Goal: Task Accomplishment & Management: Manage account settings

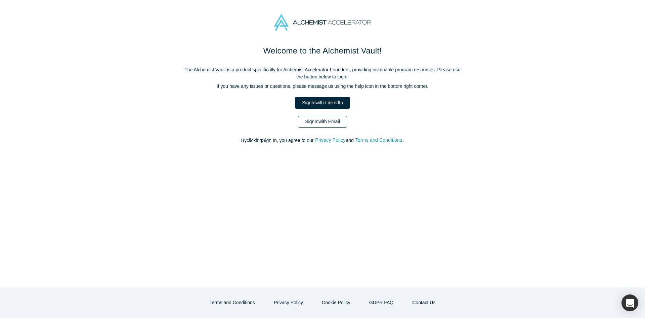
click at [342, 117] on link "Sign In with Email" at bounding box center [322, 122] width 49 height 12
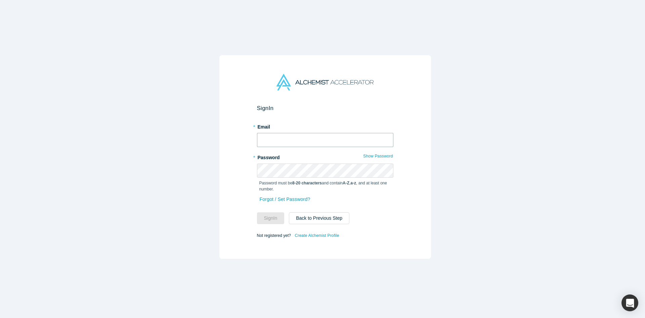
click at [338, 144] on input "text" at bounding box center [325, 140] width 136 height 14
click at [329, 139] on input "text" at bounding box center [325, 140] width 136 height 14
type input "mia@alchemistaccelerator.com"
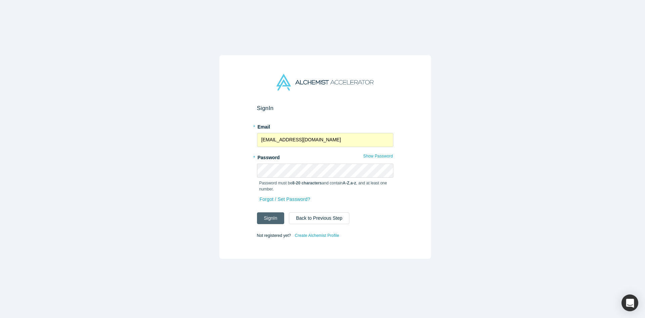
click at [270, 214] on button "Sign In" at bounding box center [271, 218] width 28 height 12
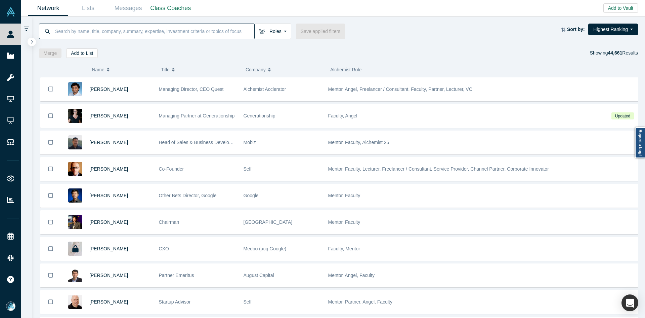
click at [148, 27] on input at bounding box center [154, 31] width 200 height 16
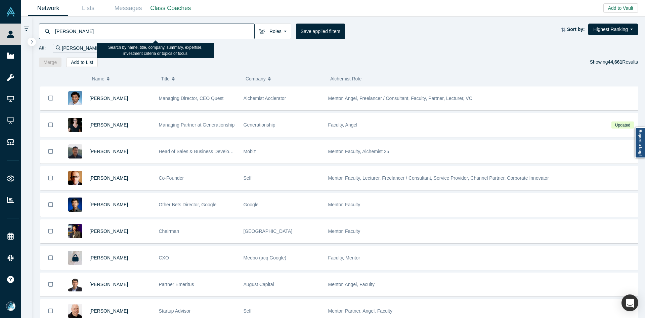
type input "jhonatan oliveira"
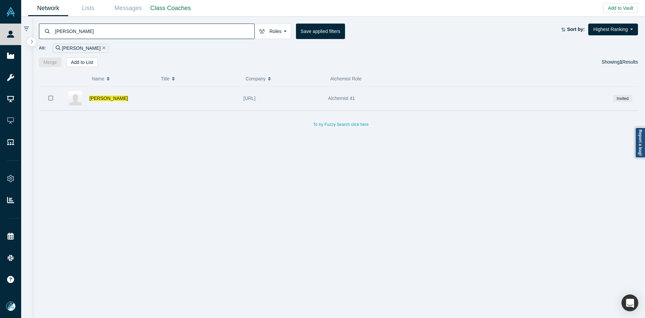
click at [105, 103] on div "Jhonatan Oliveira" at bounding box center [120, 98] width 63 height 23
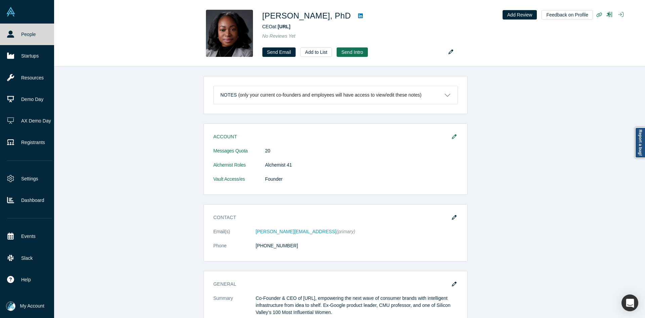
click at [7, 44] on link "People" at bounding box center [29, 35] width 59 height 22
click at [8, 43] on link "People" at bounding box center [29, 35] width 59 height 22
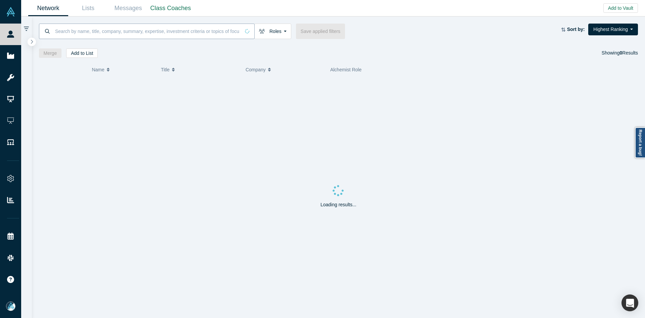
click at [116, 31] on input at bounding box center [147, 31] width 186 height 16
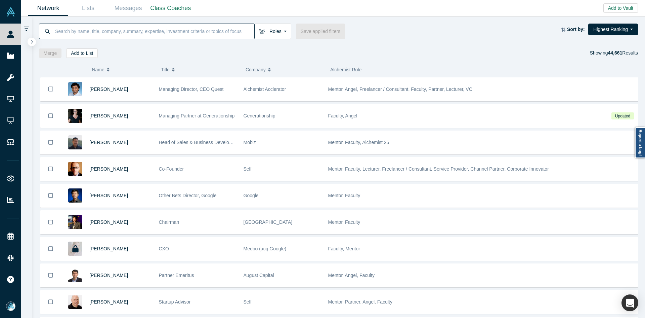
click at [116, 31] on input at bounding box center [154, 31] width 200 height 16
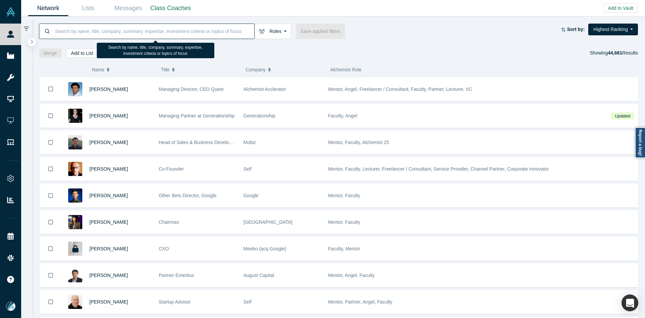
paste input "Ghazenfer [PERSON_NAME]"
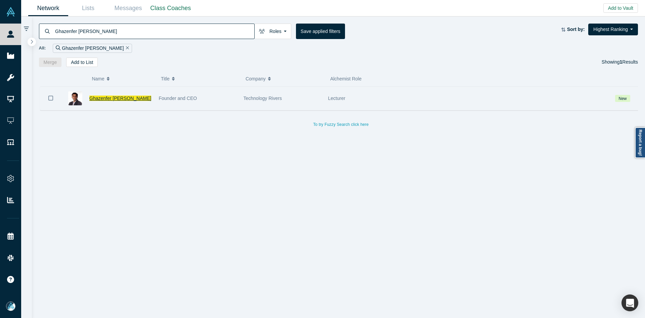
type input "Ghazenfer [PERSON_NAME]"
click at [102, 97] on span "Ghazenfer [PERSON_NAME]" at bounding box center [120, 97] width 62 height 5
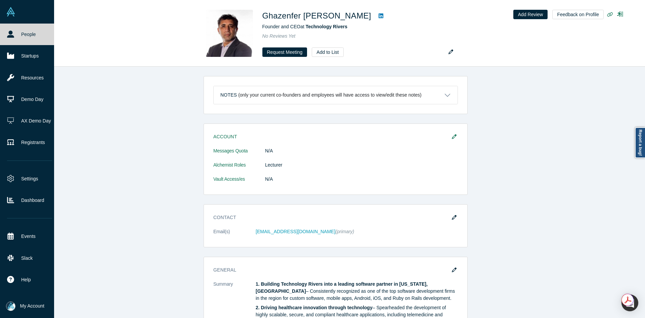
click at [12, 31] on icon at bounding box center [10, 34] width 7 height 7
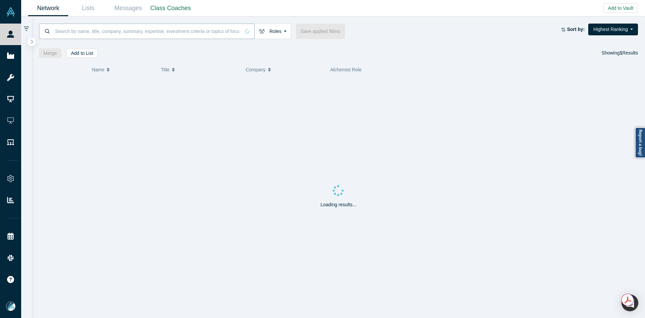
drag, startPoint x: 97, startPoint y: 36, endPoint x: 106, endPoint y: 37, distance: 8.8
click at [97, 36] on input at bounding box center [147, 31] width 186 height 16
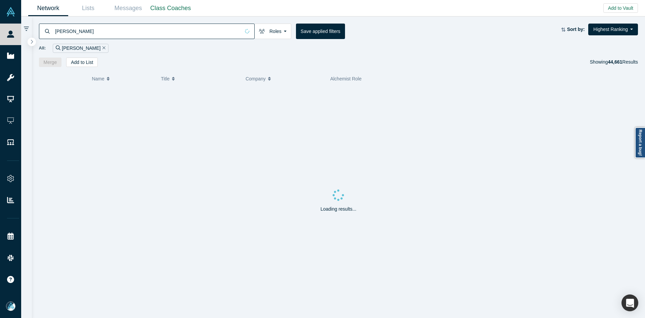
type input "albert p. lee"
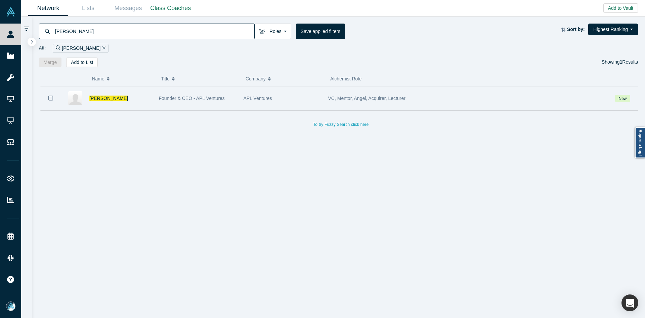
click at [48, 96] on button "Bookmark" at bounding box center [50, 98] width 21 height 24
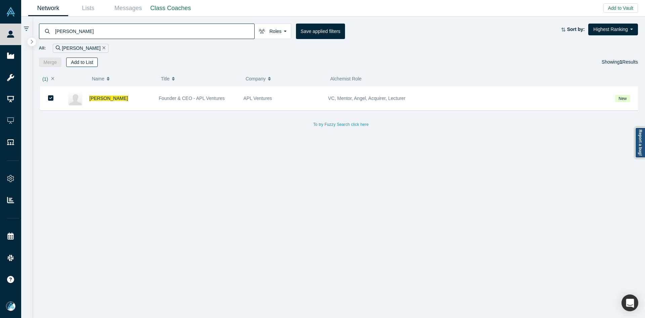
click at [86, 61] on button "Add to List" at bounding box center [82, 61] width 32 height 9
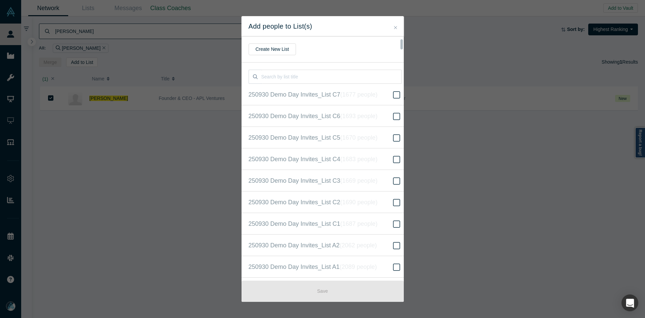
scroll to position [151, 0]
click at [338, 155] on span "250930 Demo Day Invites_Base List ( 16229 people )" at bounding box center [318, 158] width 139 height 9
click at [0, 0] on input "250930 Demo Day Invites_Base List ( 16229 people )" at bounding box center [0, 0] width 0 height 0
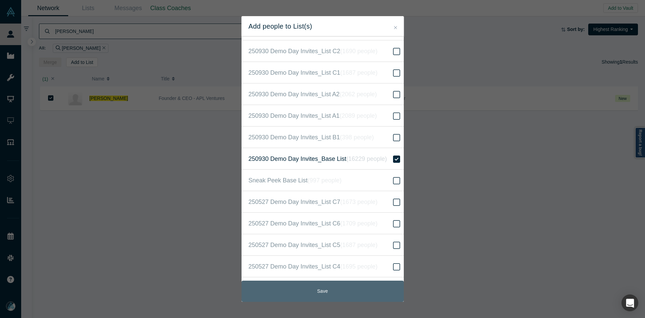
click at [333, 289] on button "Save" at bounding box center [323, 290] width 162 height 21
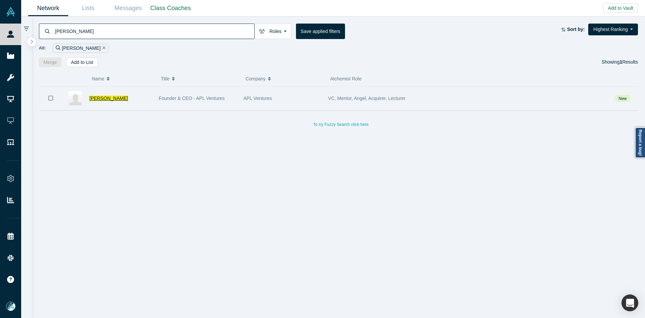
click at [98, 97] on span "Albert P. Lee" at bounding box center [108, 97] width 39 height 5
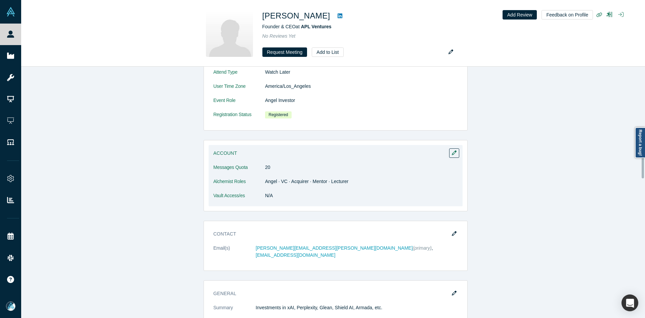
scroll to position [336, 0]
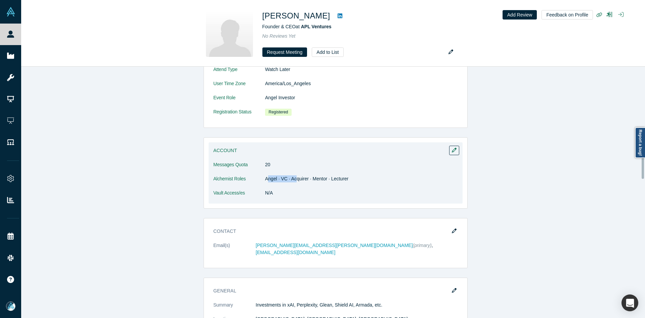
drag, startPoint x: 265, startPoint y: 175, endPoint x: 293, endPoint y: 179, distance: 28.5
click at [293, 179] on dd "Angel · VC · Acquirer · Mentor · Lecturer" at bounding box center [361, 178] width 193 height 7
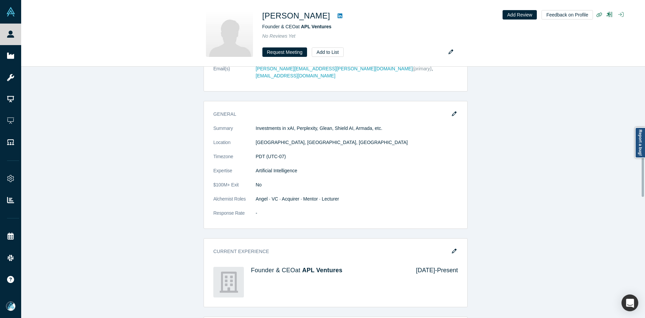
scroll to position [571, 0]
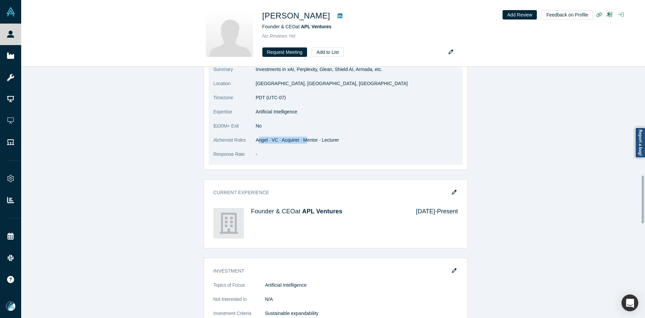
drag, startPoint x: 279, startPoint y: 133, endPoint x: 302, endPoint y: 134, distance: 22.9
click at [302, 136] on dd "Angel · VC · Acquirer · Mentor · Lecturer" at bounding box center [357, 139] width 202 height 7
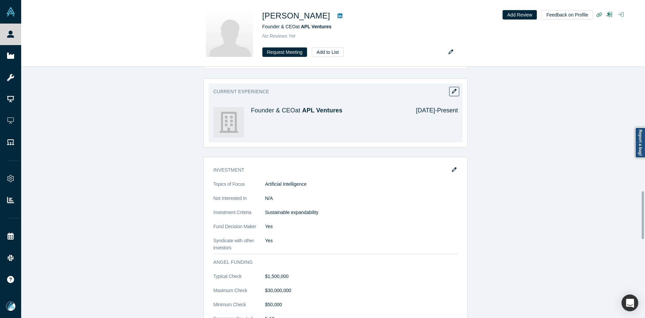
scroll to position [504, 0]
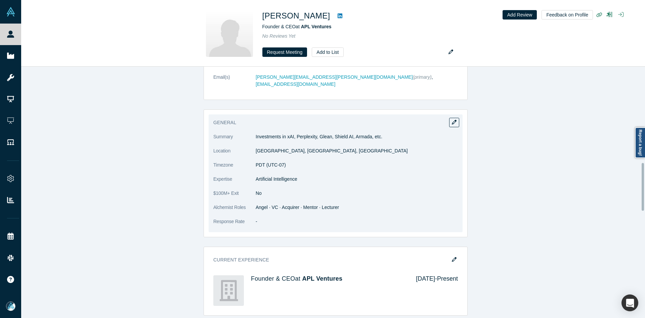
click at [306, 221] on dl "Summary Investments in xAI, Perplexity, Glean, Shield AI, Armada, etc. Location…" at bounding box center [335, 182] width 245 height 99
drag, startPoint x: 289, startPoint y: 202, endPoint x: 319, endPoint y: 202, distance: 29.9
click at [319, 204] on dd "Angel · VC · Acquirer · Mentor · Lecturer" at bounding box center [357, 207] width 202 height 7
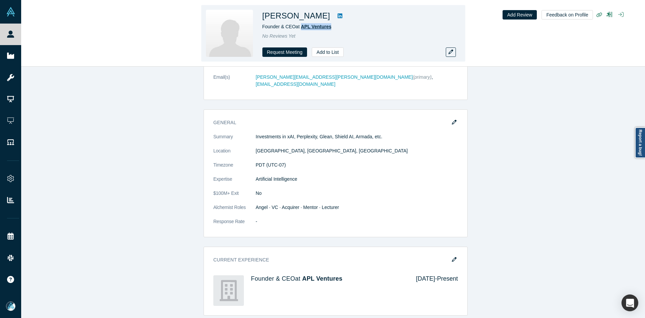
copy span "APL Ventures"
drag, startPoint x: 318, startPoint y: 27, endPoint x: 301, endPoint y: 28, distance: 16.5
click at [301, 28] on div "Founder & CEO at APL Ventures" at bounding box center [357, 26] width 188 height 7
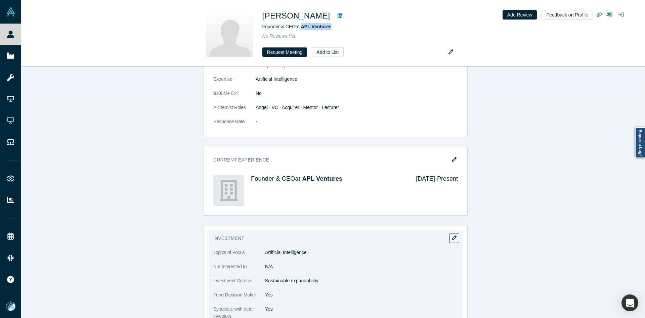
scroll to position [740, 0]
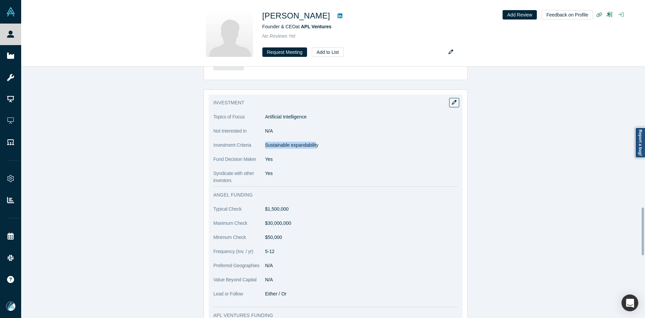
copy p "Sustainable expandabilit"
drag, startPoint x: 264, startPoint y: 140, endPoint x: 314, endPoint y: 144, distance: 50.0
click at [314, 144] on dl "Topics of Focus Artificial Intelligence Not Interested In N/A Investment Criter…" at bounding box center [335, 148] width 245 height 71
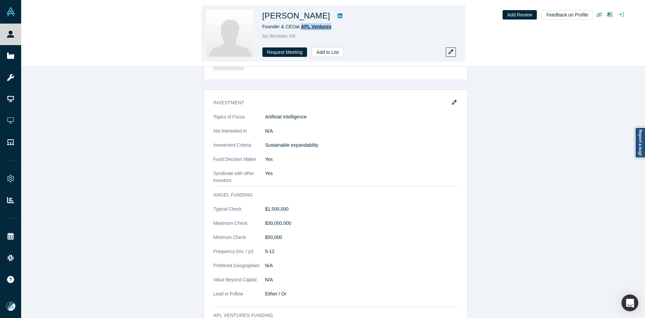
copy span "APL Ventures"
drag, startPoint x: 332, startPoint y: 29, endPoint x: 302, endPoint y: 28, distance: 29.6
click at [302, 28] on div "Founder & CEO at APL Ventures" at bounding box center [357, 26] width 188 height 7
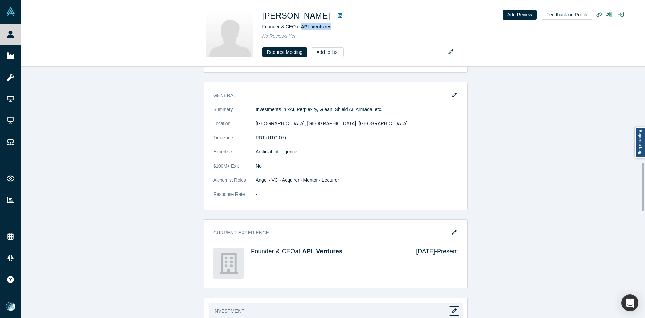
scroll to position [504, 0]
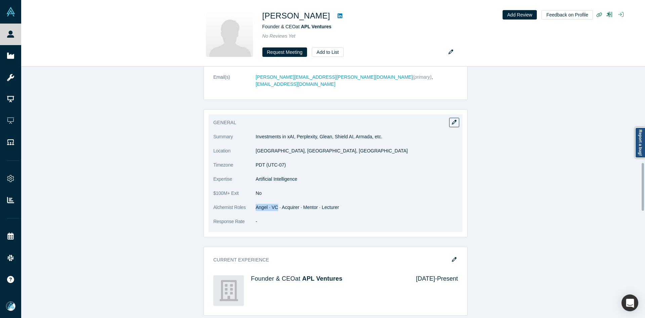
drag, startPoint x: 275, startPoint y: 201, endPoint x: 241, endPoint y: 202, distance: 33.6
click at [241, 202] on dl "Summary Investments in xAI, Perplexity, Glean, Shield AI, Armada, etc. Location…" at bounding box center [335, 182] width 245 height 99
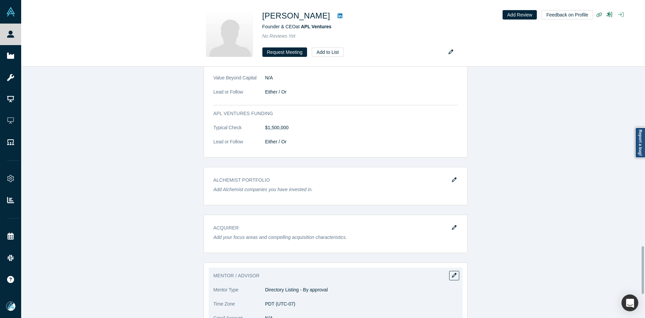
scroll to position [1066, 0]
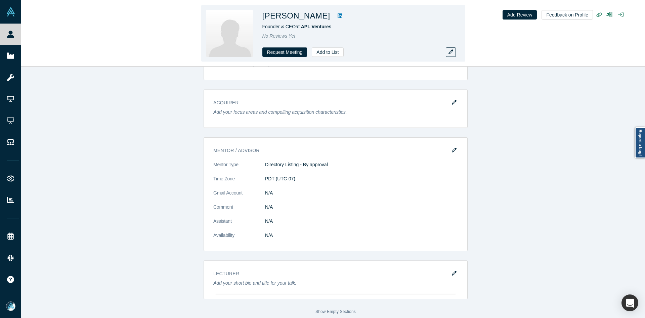
click at [338, 16] on icon at bounding box center [340, 15] width 5 height 5
click at [454, 55] on button "button" at bounding box center [451, 51] width 10 height 9
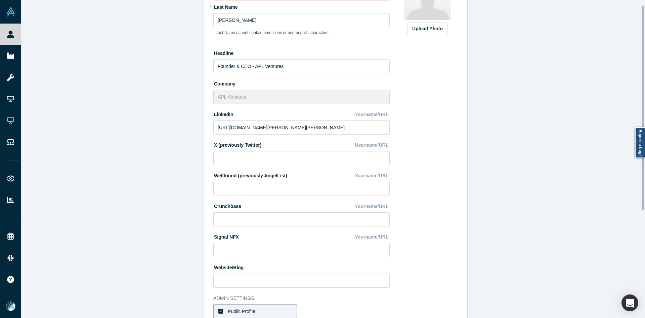
scroll to position [175, 0]
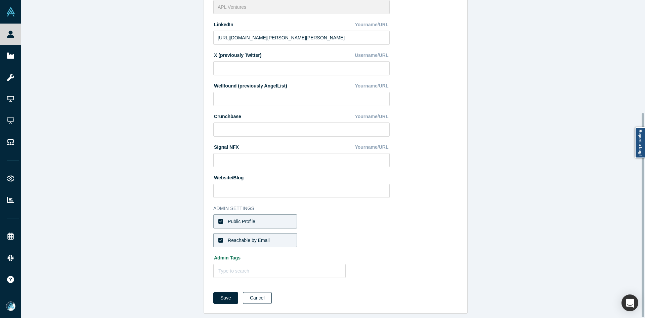
click at [257, 292] on button "Cancel" at bounding box center [257, 298] width 29 height 12
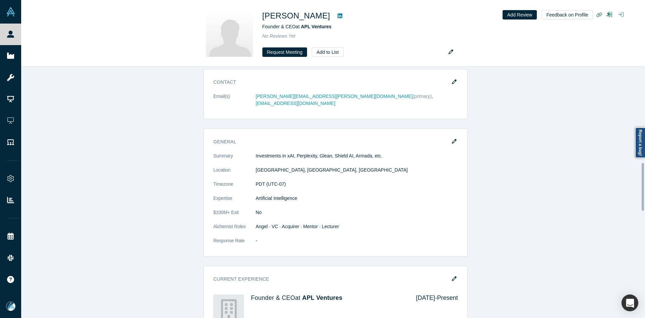
scroll to position [504, 0]
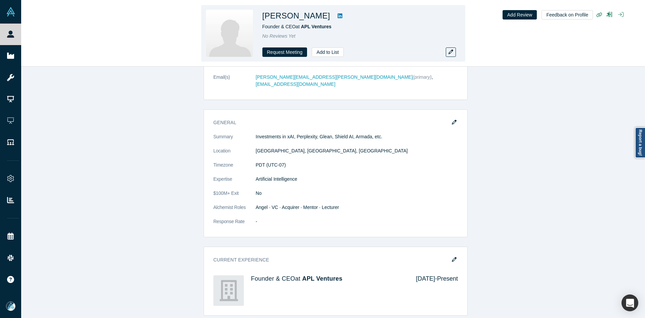
click at [338, 15] on icon at bounding box center [340, 15] width 5 height 5
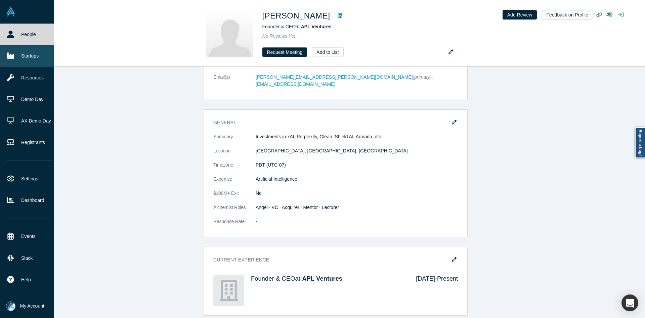
click at [15, 57] on link "Startups" at bounding box center [29, 56] width 59 height 22
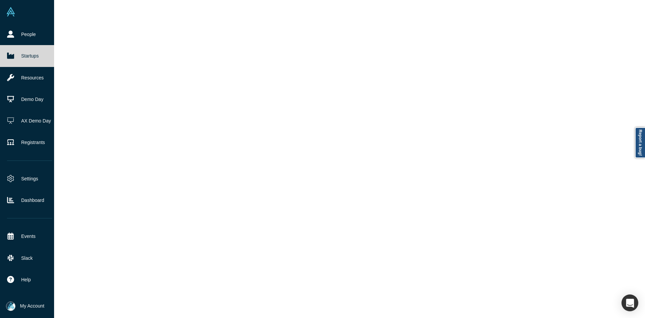
click at [15, 57] on link "Startups" at bounding box center [29, 56] width 59 height 22
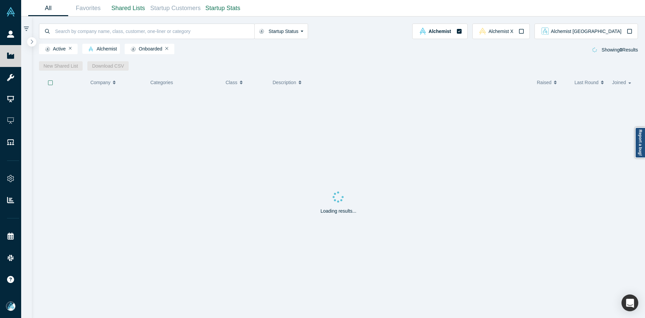
click at [35, 41] on button "button" at bounding box center [31, 41] width 9 height 9
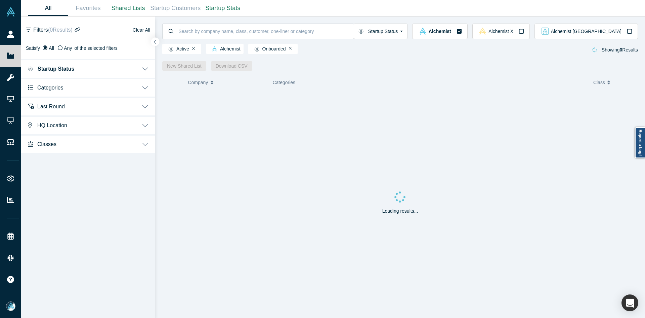
click at [61, 90] on span "Categories" at bounding box center [50, 87] width 26 height 6
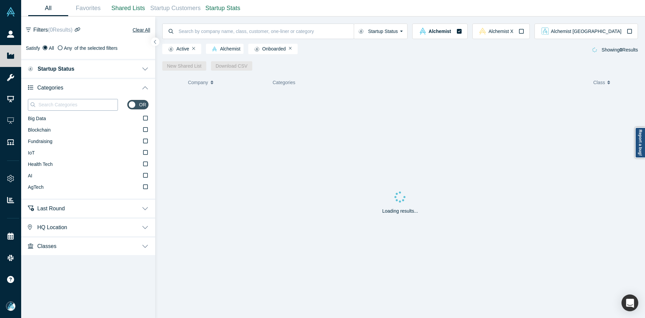
click at [64, 102] on input at bounding box center [78, 104] width 80 height 9
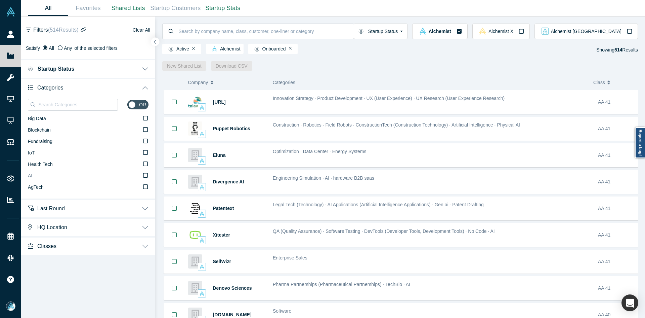
click at [55, 180] on label "AI" at bounding box center [88, 175] width 121 height 11
click at [0, 0] on input "AI" at bounding box center [0, 0] width 0 height 0
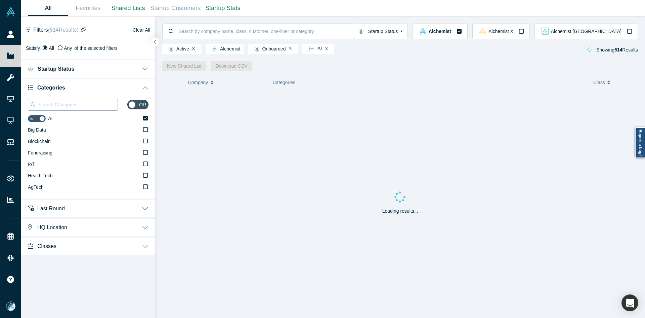
click at [63, 107] on input at bounding box center [78, 104] width 80 height 9
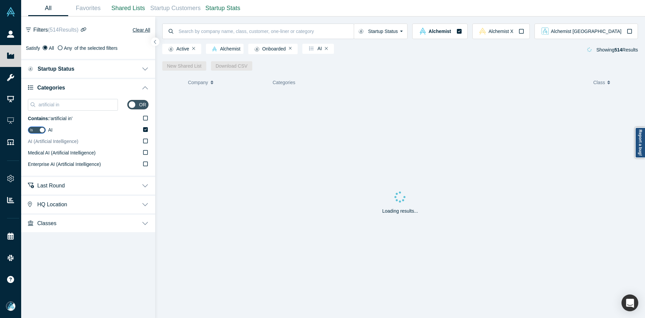
type input "artificial in"
click at [76, 141] on span "AI (Artificial Intelligence)" at bounding box center [53, 141] width 50 height 5
click at [0, 0] on input "AI (Artificial Intelligence)" at bounding box center [0, 0] width 0 height 0
click at [148, 86] on button "Categories" at bounding box center [88, 87] width 134 height 19
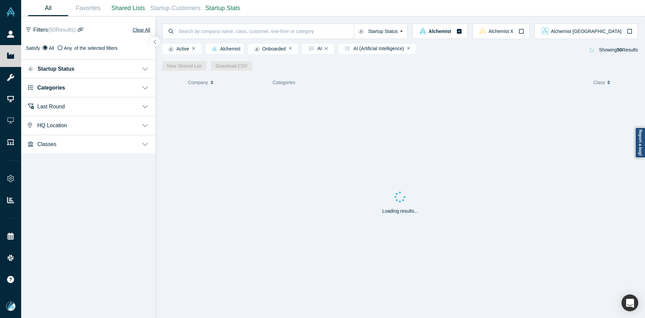
click at [158, 44] on button "button" at bounding box center [155, 41] width 9 height 9
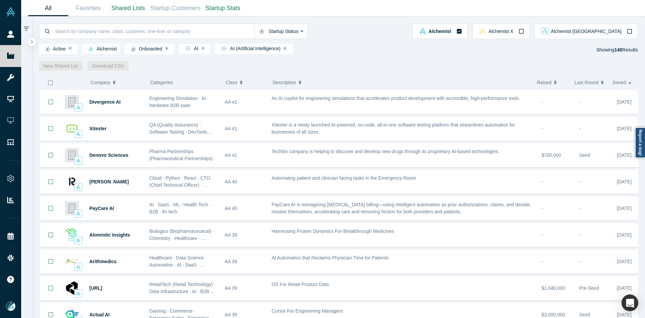
click at [50, 80] on icon "button" at bounding box center [50, 82] width 5 height 5
click at [59, 64] on link "New Shared List" at bounding box center [61, 65] width 44 height 9
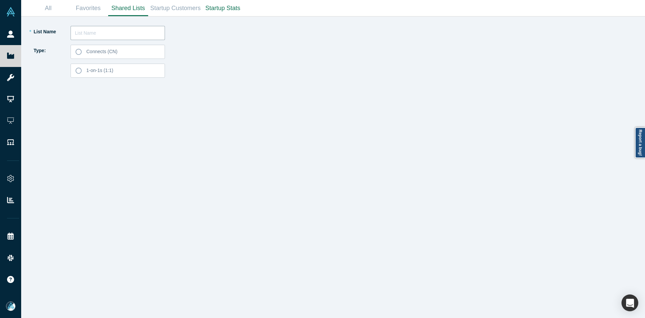
click at [122, 31] on input "text" at bounding box center [118, 33] width 94 height 14
type input "Albert P. Lee List 250904"
click at [129, 51] on label "Connects (CN)" at bounding box center [118, 52] width 94 height 14
click at [0, 0] on input "Connects (CN)" at bounding box center [0, 0] width 0 height 0
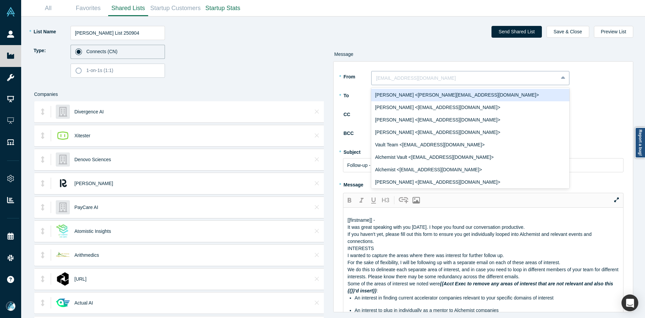
click at [443, 73] on div "name@domain.com" at bounding box center [465, 78] width 187 height 11
click at [436, 95] on div "Ravi Belani <ravi@alchemistaccelerator.com>" at bounding box center [470, 95] width 198 height 12
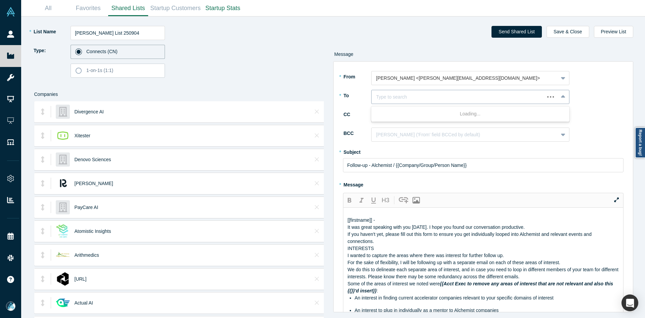
click at [434, 100] on div at bounding box center [459, 97] width 164 height 8
type input "albert p. lee"
click at [449, 111] on div "Albert P. Lee" at bounding box center [470, 114] width 198 height 12
click at [413, 122] on div "Jill Smith" at bounding box center [470, 116] width 198 height 14
type input "mia sc"
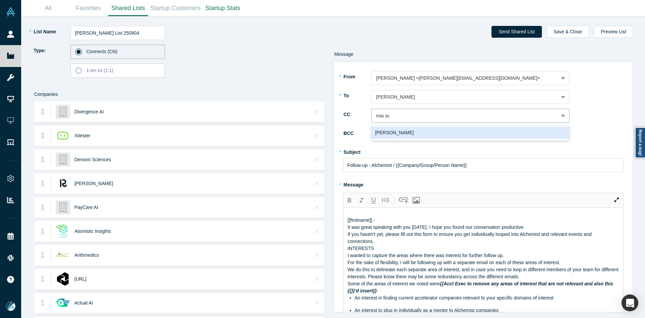
click at [409, 134] on div "Mia Scott" at bounding box center [470, 132] width 198 height 12
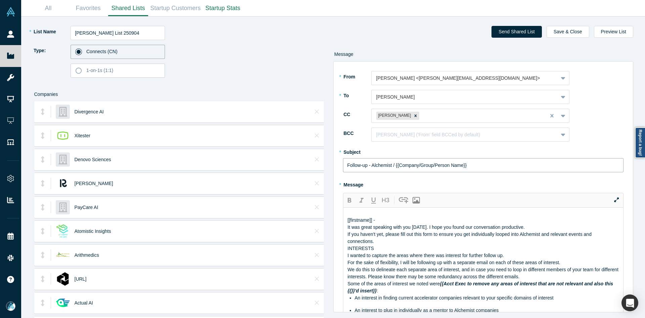
click at [385, 163] on input "Follow-up - Alchemist / {{Company/Group/Person Name}}" at bounding box center [483, 165] width 281 height 14
paste input "Curated Alchemist Companies Relevant to Your Interests"
type input "Curated Alchemist Companies Relevant to Your Interests"
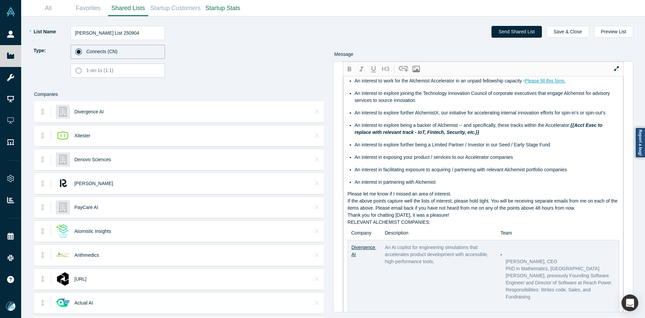
click at [431, 226] on div "RELEVANT ALCHEMIST COMPANIES:" at bounding box center [484, 222] width 272 height 7
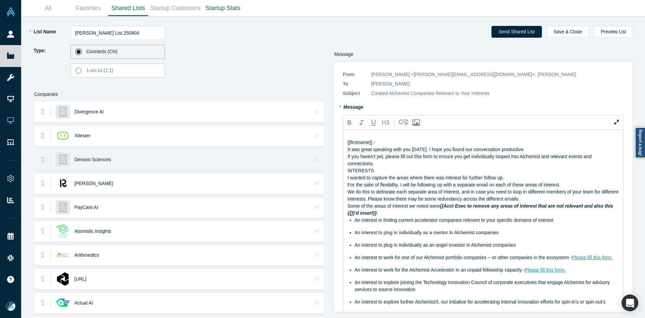
drag, startPoint x: 438, startPoint y: 257, endPoint x: 292, endPoint y: 158, distance: 176.0
click at [292, 158] on div "* List Name Albert P. Lee List 250904 Type: Connects (CN) 1-on-1s (1:1) Compani…" at bounding box center [333, 166] width 615 height 301
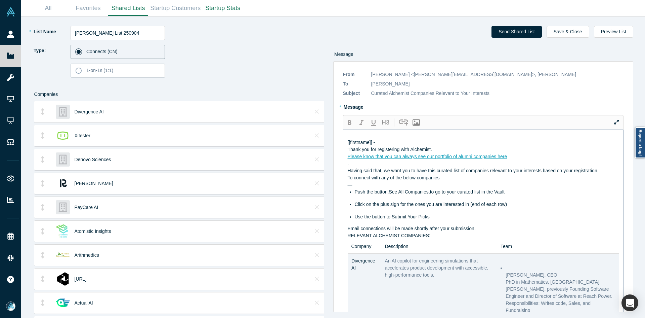
click at [510, 160] on div "Please know that you can always see our portfolio of alumni companies here" at bounding box center [484, 156] width 272 height 7
click at [504, 146] on div "[[firstname]] -" at bounding box center [484, 142] width 272 height 7
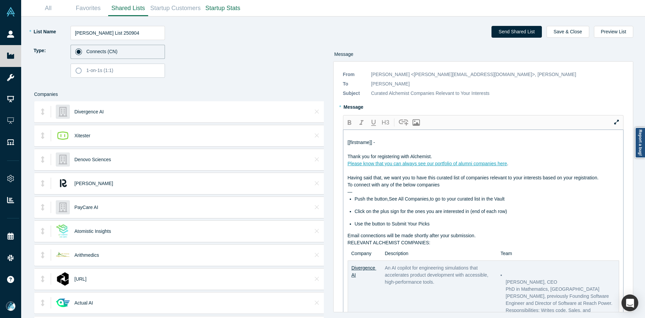
click at [436, 160] on div "Thank you for registering with Alchemist." at bounding box center [484, 156] width 272 height 7
click at [404, 153] on div at bounding box center [484, 149] width 272 height 7
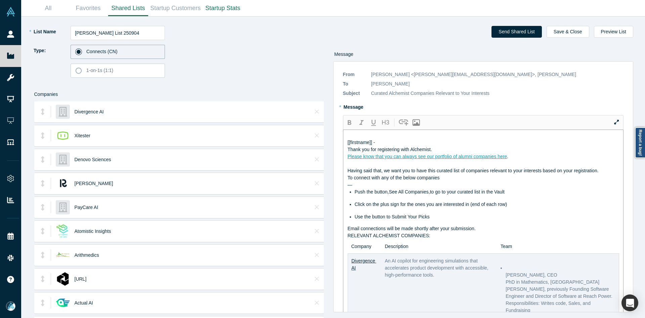
click at [440, 153] on div "Thank you for registering with Alchemist." at bounding box center [484, 149] width 272 height 7
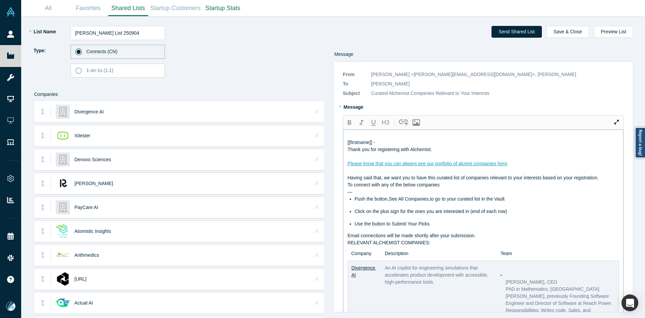
click at [612, 181] on div "Having said that, we want you to have this curated list of companies relevant t…" at bounding box center [484, 177] width 272 height 7
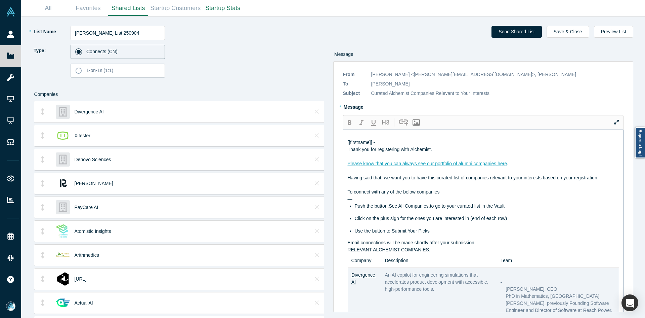
click at [502, 246] on div "Email connections will be made shortly after your submission." at bounding box center [484, 242] width 272 height 7
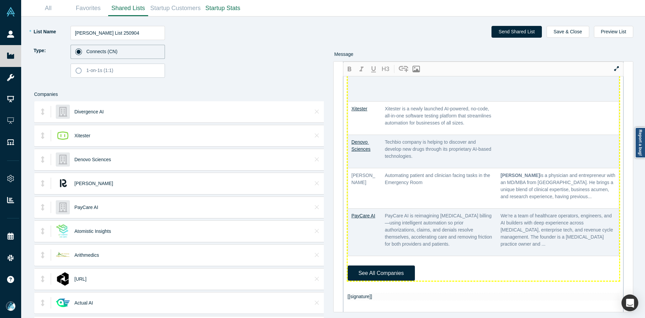
scroll to position [370, 0]
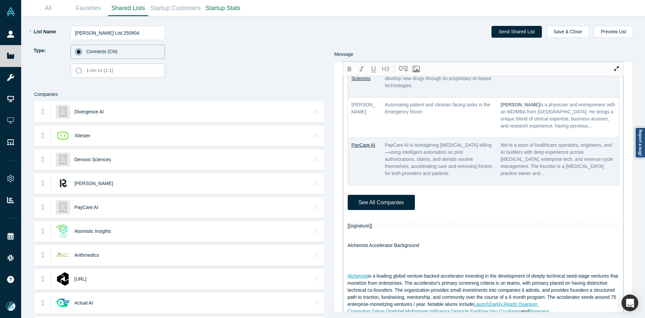
click at [373, 222] on div at bounding box center [484, 218] width 272 height 7
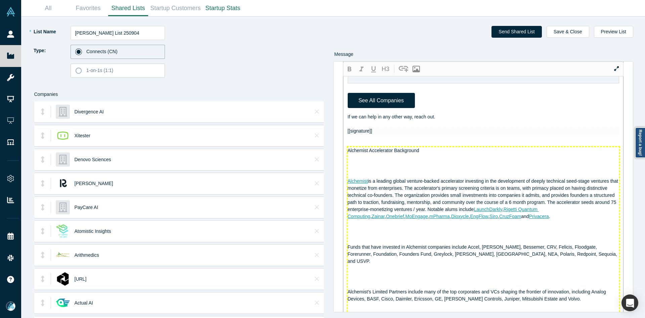
scroll to position [402, 0]
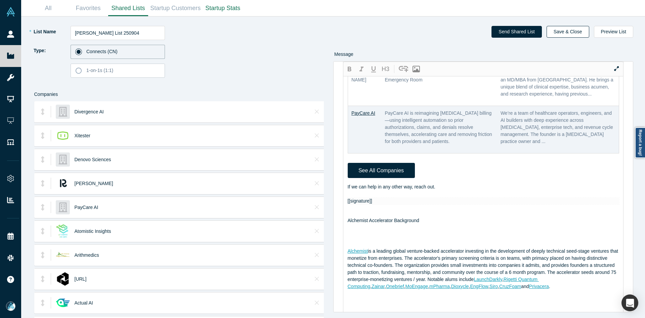
click at [584, 33] on button "Save & Close" at bounding box center [568, 32] width 43 height 12
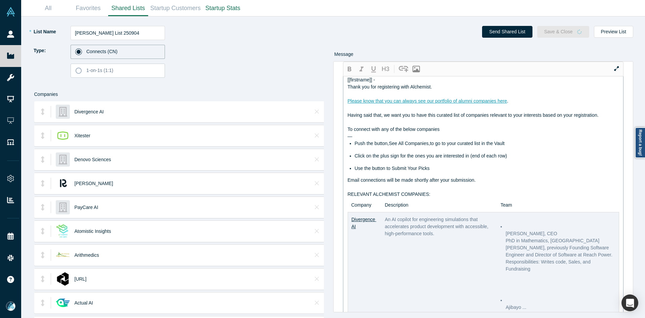
scroll to position [0, 0]
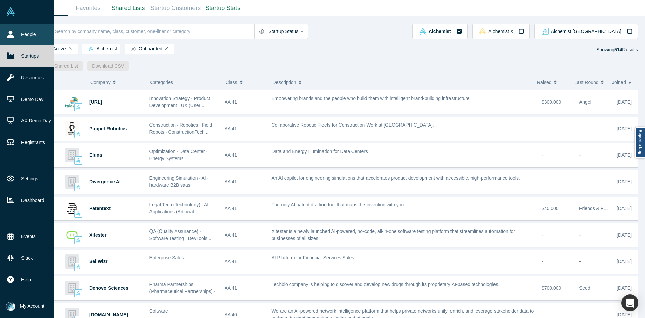
click at [11, 33] on icon at bounding box center [10, 34] width 7 height 7
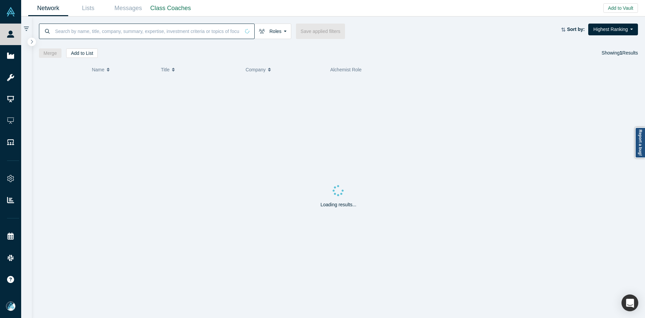
click at [160, 32] on input at bounding box center [147, 31] width 186 height 16
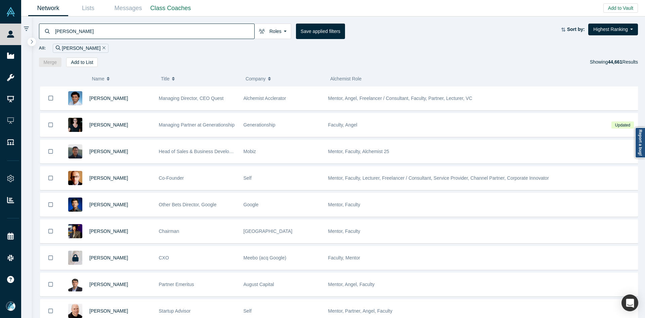
type input "howard ko"
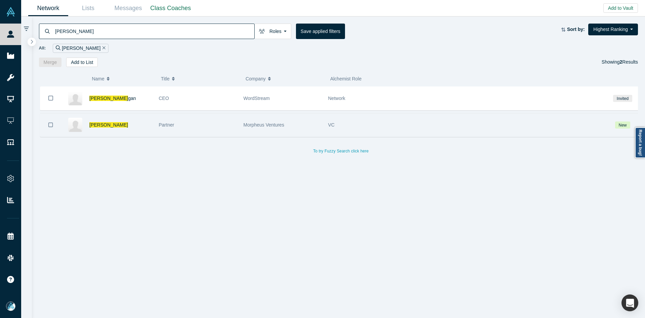
click at [50, 126] on icon "Bookmark" at bounding box center [50, 125] width 5 height 6
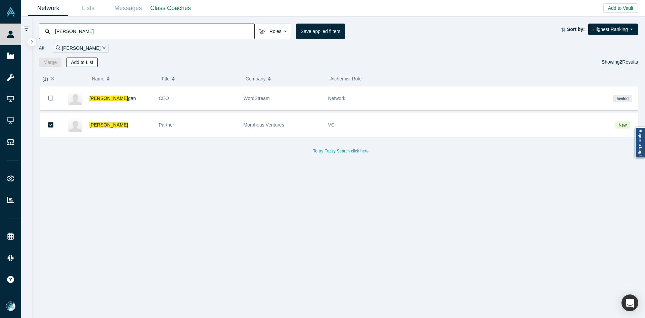
click at [78, 59] on button "Add to List" at bounding box center [82, 61] width 32 height 9
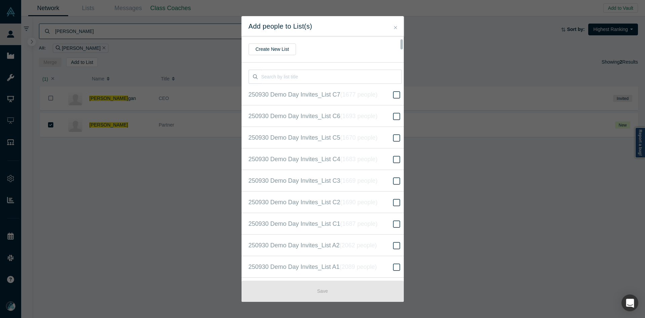
scroll to position [151, 0]
click at [393, 159] on icon at bounding box center [396, 159] width 7 height 8
click at [0, 0] on input "250930 Demo Day Invites_Base List ( 16229 people )" at bounding box center [0, 0] width 0 height 0
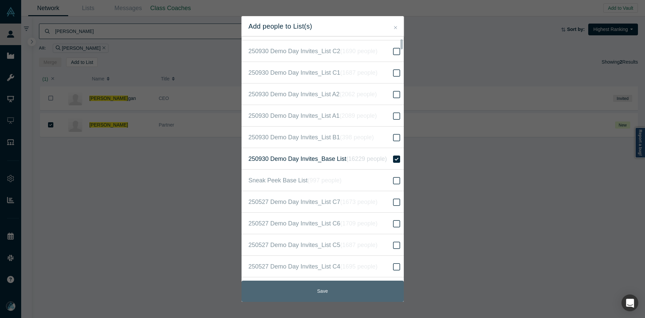
click at [373, 285] on button "Save" at bounding box center [323, 290] width 162 height 21
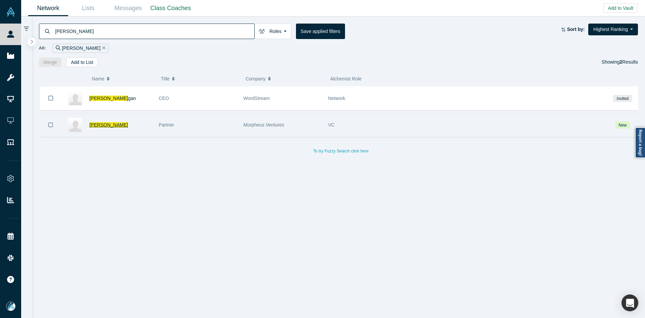
click at [105, 124] on span "Howard Ko" at bounding box center [108, 124] width 39 height 5
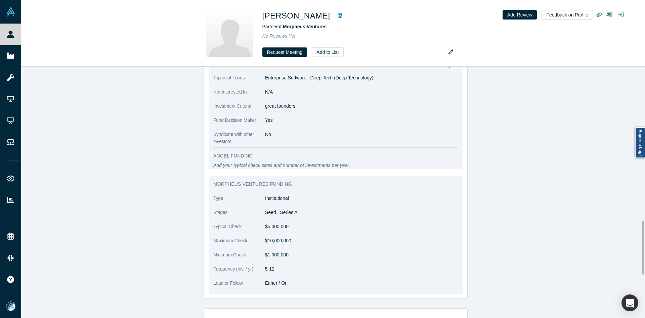
scroll to position [724, 0]
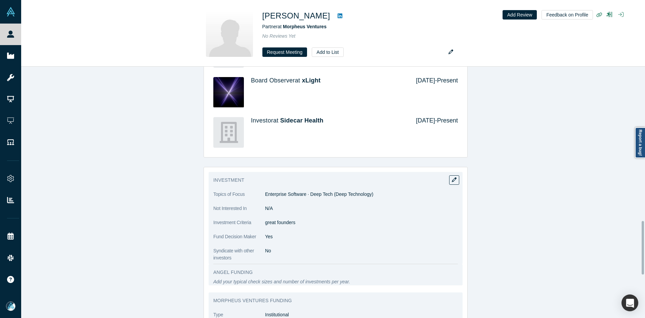
drag, startPoint x: 276, startPoint y: 208, endPoint x: 267, endPoint y: 209, distance: 9.5
click at [267, 209] on dl "Topics of Focus Enterprise Software · Deep Tech (Deep Technology) Not Intereste…" at bounding box center [335, 226] width 245 height 71
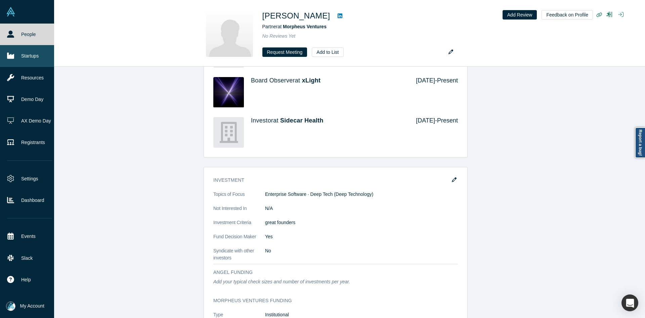
click at [15, 58] on link "Startups" at bounding box center [29, 56] width 59 height 22
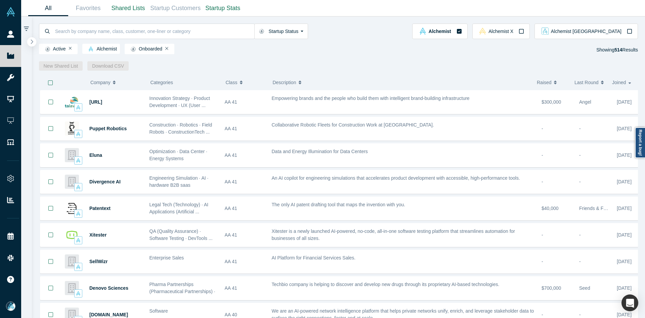
click at [32, 42] on icon "button" at bounding box center [31, 41] width 3 height 5
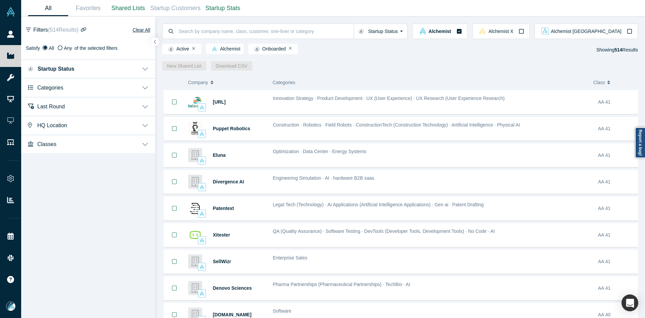
click at [56, 90] on span "Categories" at bounding box center [50, 87] width 26 height 6
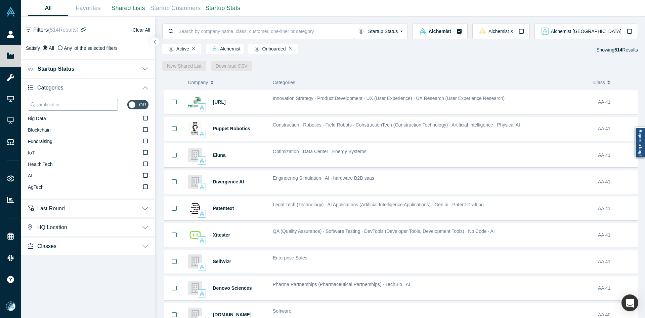
click at [55, 107] on input "artificial in" at bounding box center [78, 104] width 80 height 9
click at [57, 107] on input "artificial in" at bounding box center [78, 104] width 80 height 9
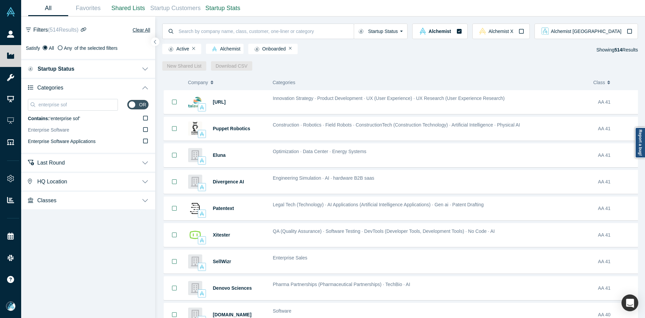
click at [62, 129] on span "Enterprise Software" at bounding box center [48, 129] width 41 height 5
click at [0, 0] on input "Enterprise Software" at bounding box center [0, 0] width 0 height 0
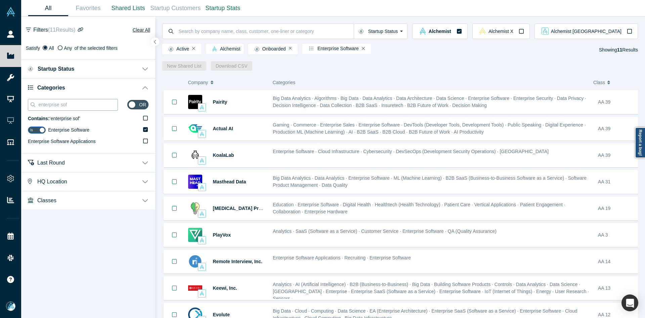
click at [70, 103] on input "enterprise sof" at bounding box center [78, 104] width 80 height 9
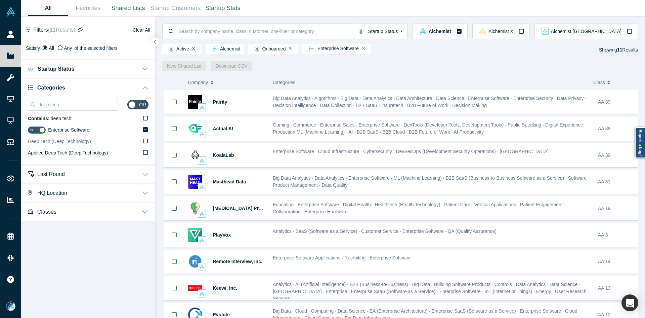
click at [68, 144] on span "Deep Tech (Deep Technology)" at bounding box center [59, 141] width 63 height 5
click at [0, 0] on input "Deep Tech (Deep Technology)" at bounding box center [0, 0] width 0 height 0
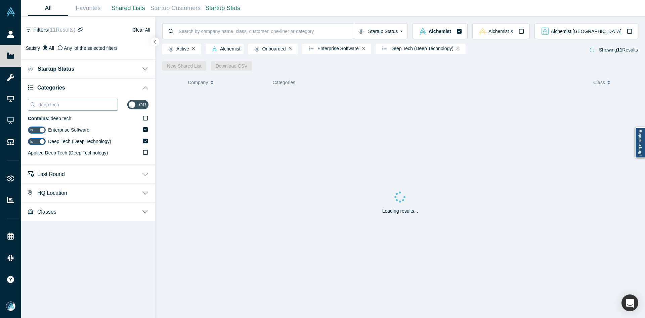
click at [71, 106] on input "deep tech" at bounding box center [78, 104] width 80 height 9
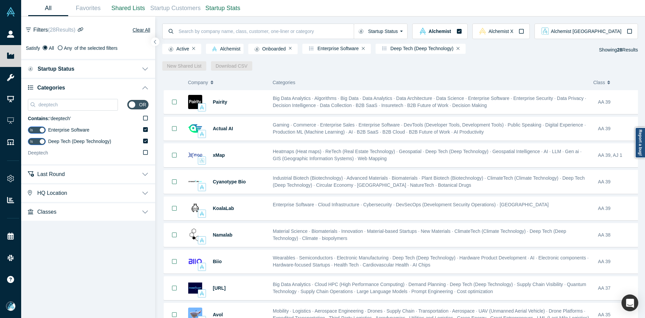
type input "deeptech"
click at [56, 153] on label "Deeptech" at bounding box center [88, 152] width 121 height 11
click at [0, 0] on input "Deeptech" at bounding box center [0, 0] width 0 height 0
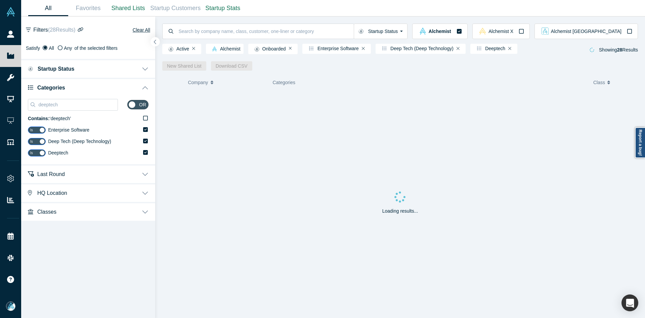
click at [155, 41] on icon "button" at bounding box center [155, 42] width 2 height 4
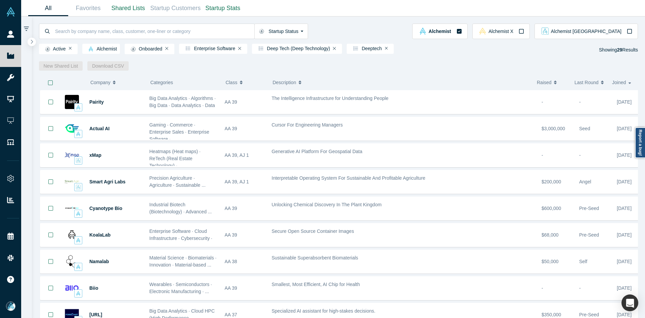
click at [50, 86] on div at bounding box center [50, 82] width 21 height 15
click at [51, 84] on icon "button" at bounding box center [50, 82] width 5 height 5
click at [70, 64] on link "New Shared List" at bounding box center [61, 65] width 44 height 9
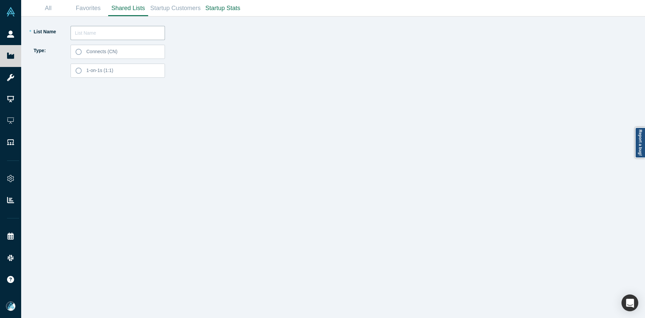
click at [124, 32] on input "text" at bounding box center [118, 33] width 94 height 14
type input "Howard Ko List 250904"
click at [131, 52] on label "Connects (CN)" at bounding box center [118, 52] width 94 height 14
click at [0, 0] on input "Connects (CN)" at bounding box center [0, 0] width 0 height 0
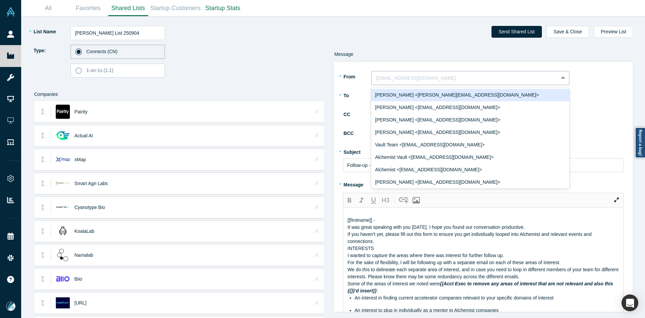
click at [416, 75] on div at bounding box center [465, 78] width 177 height 8
click at [415, 92] on div "Ravi Belani <ravi@alchemistaccelerator.com>" at bounding box center [470, 95] width 198 height 12
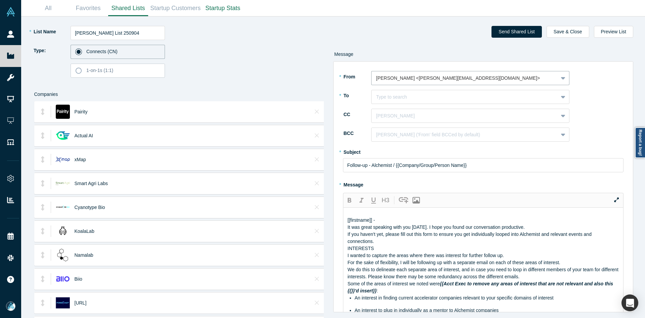
click at [415, 92] on div "Type to search" at bounding box center [465, 96] width 187 height 11
type input "howard ko"
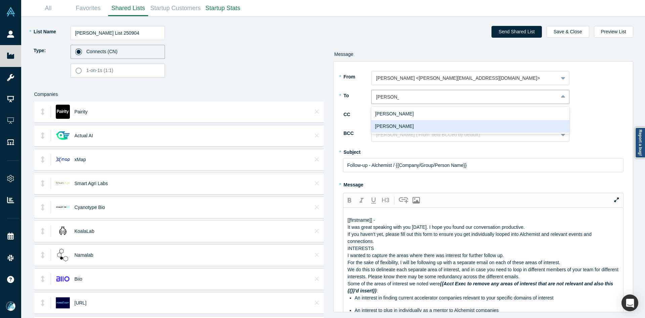
click at [405, 127] on div "Howard Ko" at bounding box center [470, 126] width 198 height 12
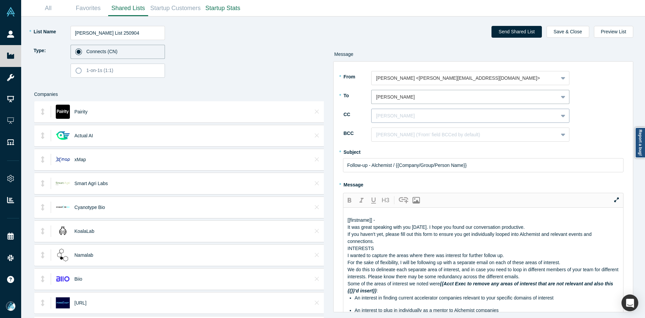
click at [405, 119] on div at bounding box center [465, 116] width 177 height 8
type input "mia sco"
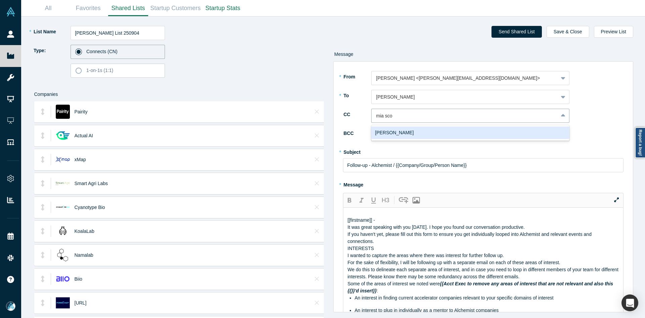
click at [406, 130] on div "Mia Scott" at bounding box center [470, 132] width 198 height 12
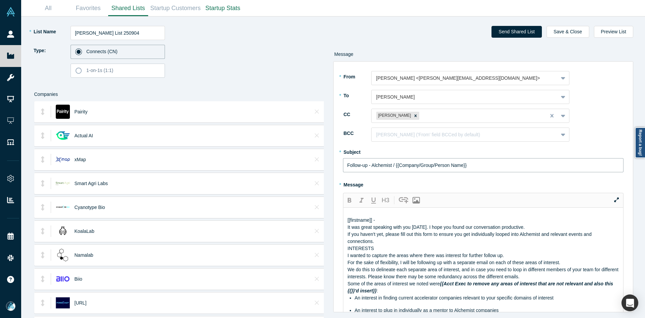
click at [382, 165] on input "Follow-up - Alchemist / {{Company/Group/Person Name}}" at bounding box center [483, 165] width 281 height 14
paste input "Curated Alchemist Companies Relevant to Your Interests"
type input "Curated Alchemist Companies Relevant to Your Interests"
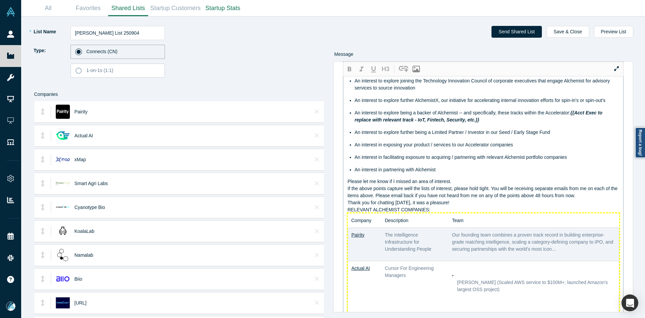
scroll to position [230, 0]
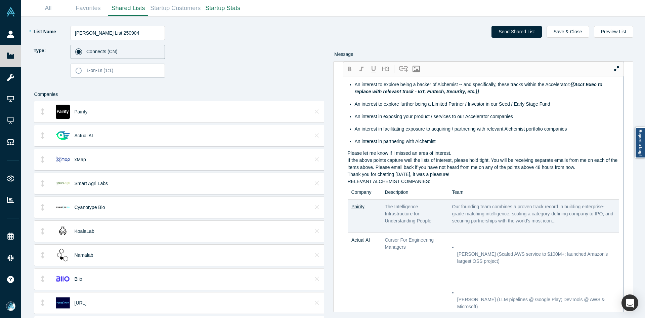
click at [432, 185] on div "RELEVANT ALCHEMIST COMPANIES:" at bounding box center [484, 181] width 272 height 7
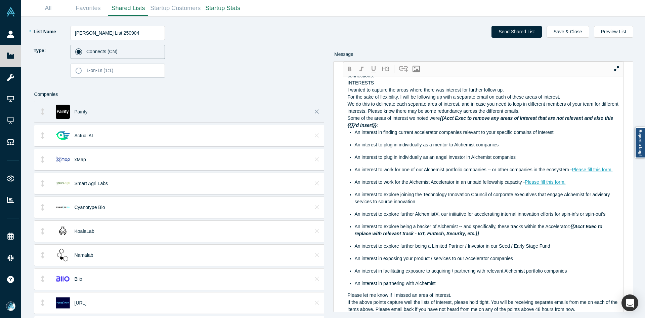
scroll to position [0, 0]
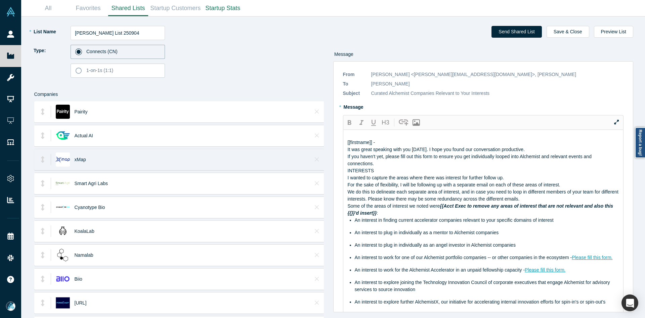
drag, startPoint x: 436, startPoint y: 216, endPoint x: 301, endPoint y: 156, distance: 147.9
click at [301, 156] on div "* List Name Howard Ko List 250904 Type: Connects (CN) 1-on-1s (1:1) Companies P…" at bounding box center [333, 166] width 615 height 301
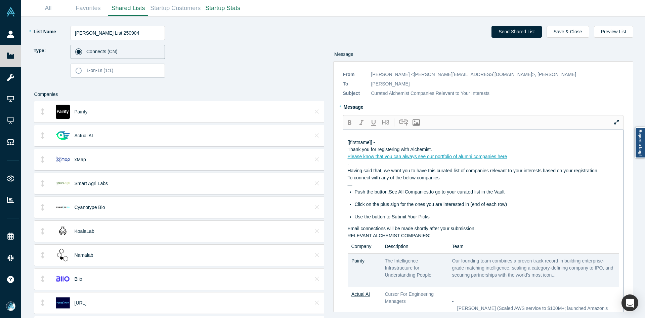
click at [532, 160] on div "Please know that you can always see our portfolio of alumni companies here" at bounding box center [484, 156] width 272 height 7
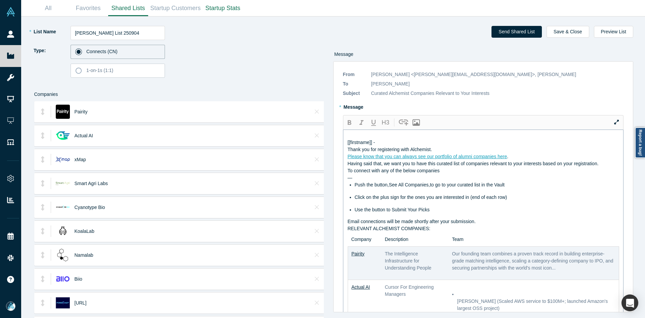
click at [512, 160] on div "Please know that you can always see our portfolio of alumni companies here ." at bounding box center [484, 156] width 272 height 7
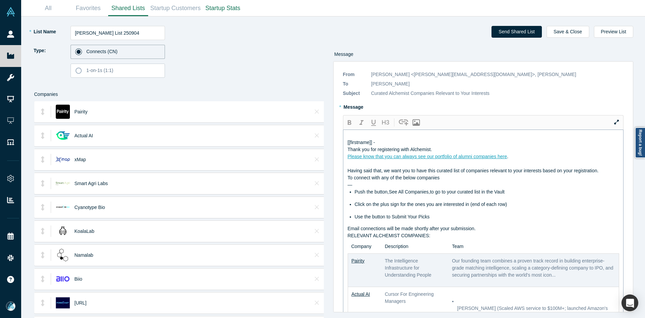
click at [483, 153] on div "Thank you for registering with Alchemist." at bounding box center [484, 149] width 272 height 7
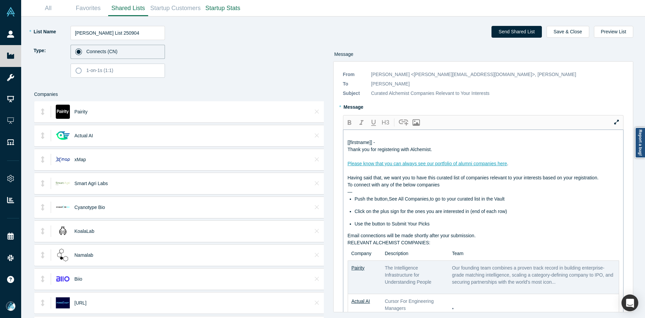
click at [600, 181] on div "Having said that, we want you to have this curated list of companies relevant t…" at bounding box center [484, 177] width 272 height 7
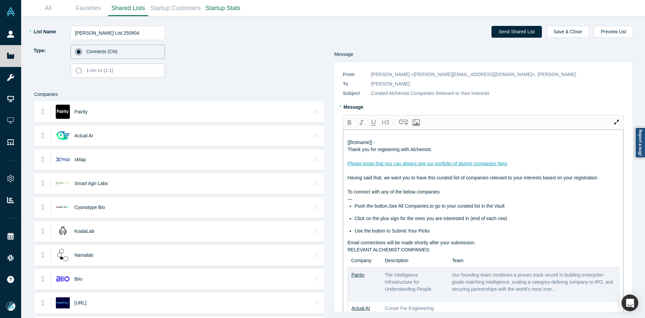
click at [497, 246] on div "Email connections will be made shortly after your submission." at bounding box center [484, 242] width 272 height 7
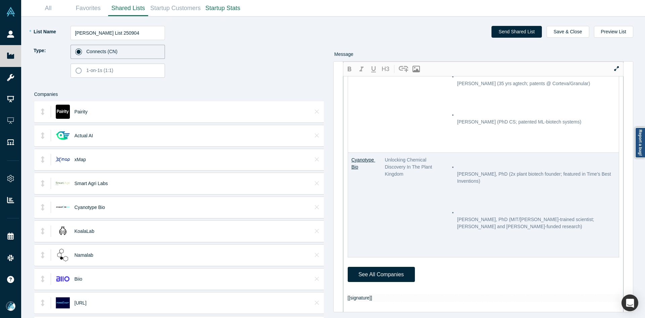
scroll to position [605, 0]
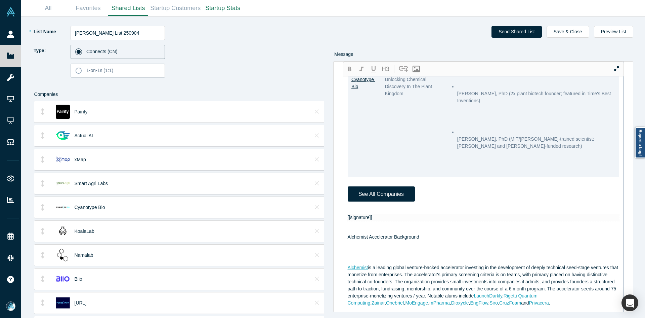
click at [364, 210] on div "[[firstname]] - Thank you for registering with Alchemist. Please know that you …" at bounding box center [484, 67] width 272 height 1080
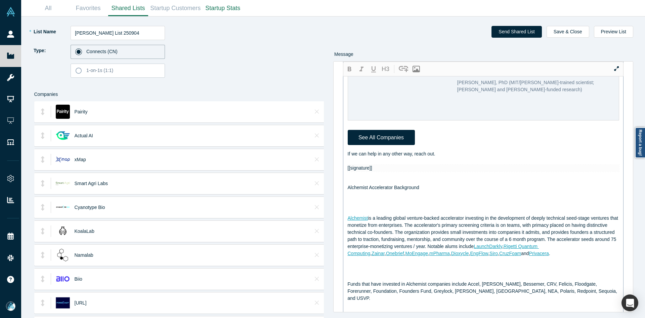
scroll to position [732, 0]
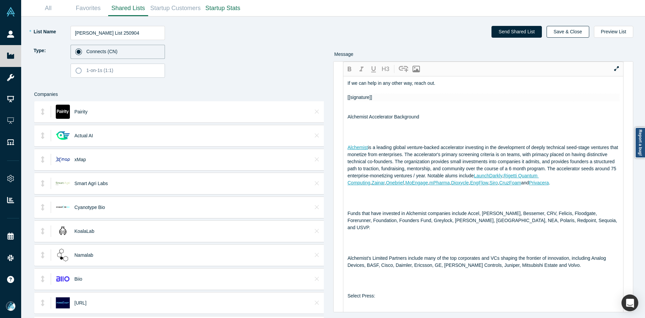
click at [586, 31] on button "Save & Close" at bounding box center [568, 32] width 43 height 12
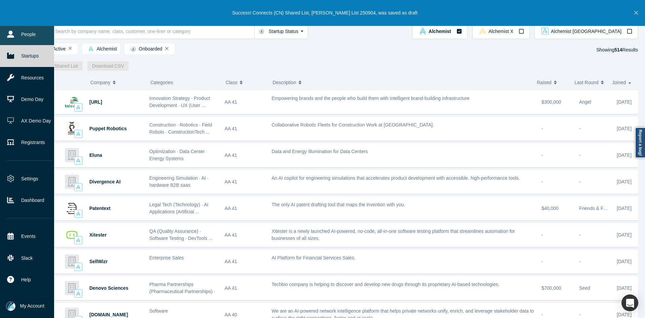
click at [7, 34] on link "People" at bounding box center [29, 35] width 59 height 22
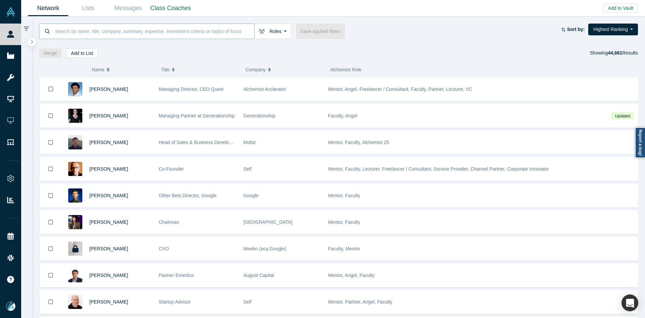
click at [152, 28] on input at bounding box center [154, 31] width 200 height 16
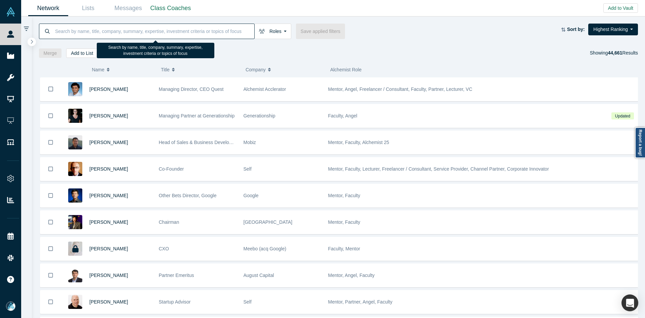
click at [152, 28] on input at bounding box center [154, 31] width 200 height 16
paste input "Evgenii Krivosheev"
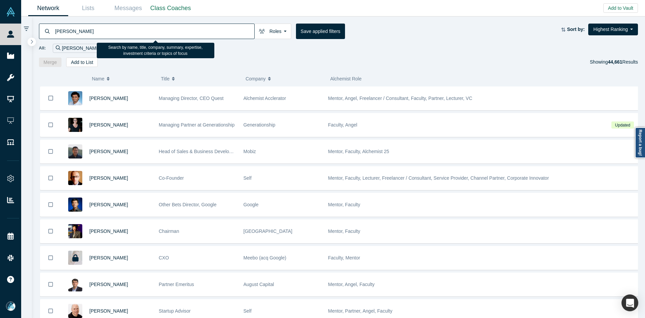
type input "Evgenii Krivosheev"
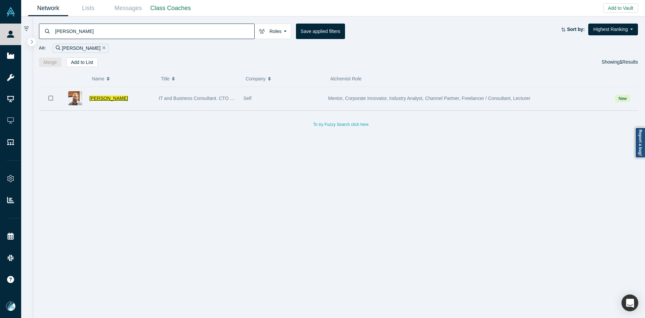
click at [123, 96] on span "Evgenii Krivosheev" at bounding box center [108, 97] width 39 height 5
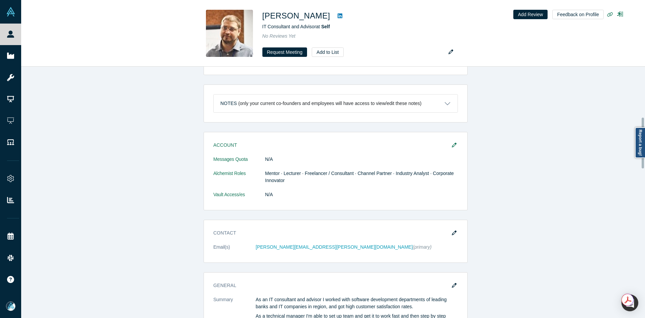
scroll to position [269, 0]
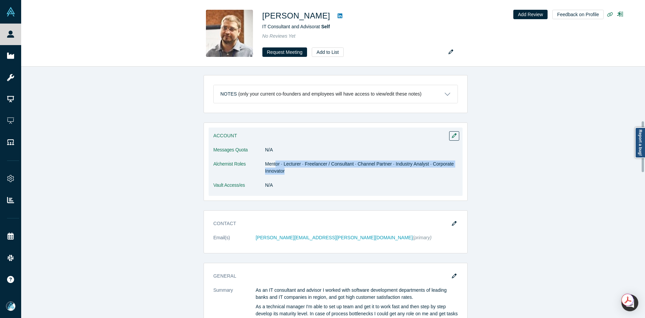
drag, startPoint x: 273, startPoint y: 161, endPoint x: 291, endPoint y: 161, distance: 18.2
click at [291, 161] on dd "Mentor · Lecturer · Freelancer / Consultant · Channel Partner · Industry Analys…" at bounding box center [361, 167] width 193 height 14
click at [287, 170] on dl "Messages Quota N/A Alchemist Roles Mentor · Lecturer · Freelancer / Consultant …" at bounding box center [335, 170] width 245 height 49
click at [272, 154] on dl "Messages Quota N/A Alchemist Roles Mentor · Lecturer · Freelancer / Consultant …" at bounding box center [335, 170] width 245 height 49
drag, startPoint x: 272, startPoint y: 159, endPoint x: 293, endPoint y: 161, distance: 21.3
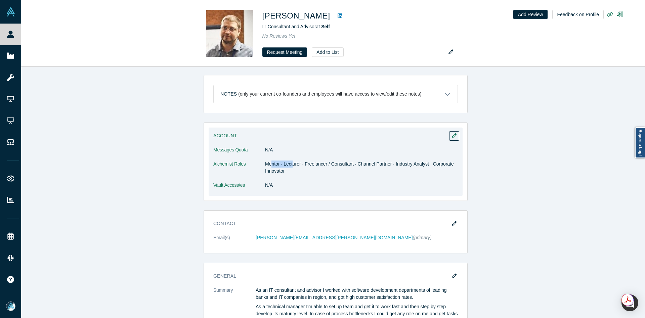
click at [290, 160] on dd "Mentor · Lecturer · Freelancer / Consultant · Channel Partner · Industry Analys…" at bounding box center [361, 167] width 193 height 14
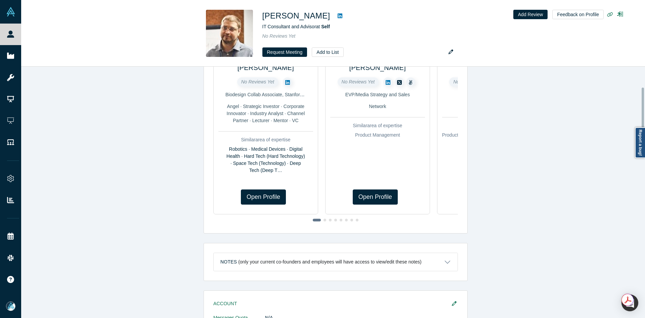
scroll to position [101, 0]
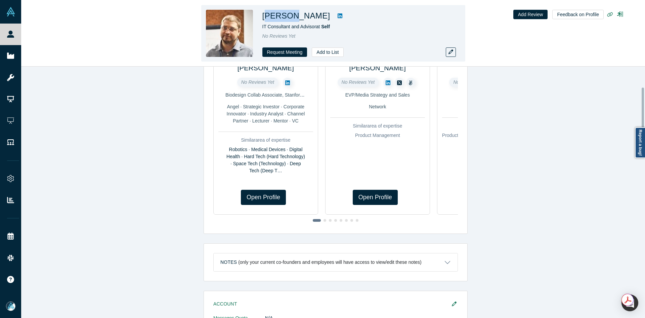
copy h1 "vgenii"
drag, startPoint x: 288, startPoint y: 14, endPoint x: 264, endPoint y: 15, distance: 23.9
click at [264, 15] on h1 "Evgenii Krivosheev" at bounding box center [297, 16] width 68 height 12
copy h1 "Evgenii"
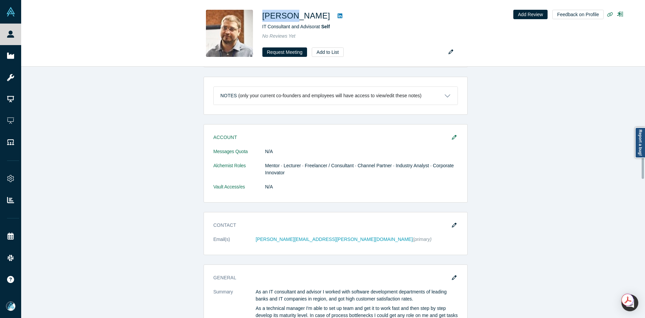
scroll to position [303, 0]
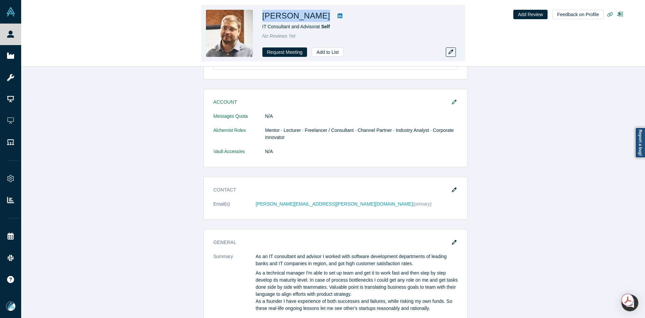
copy div "Evgenii Krivosheev"
drag, startPoint x: 331, startPoint y: 17, endPoint x: 262, endPoint y: 16, distance: 69.3
click at [262, 16] on div "Evgenii Krivosheev IT Consultant and Advisor at Self No Reviews Yet Request Mee…" at bounding box center [333, 33] width 264 height 56
click at [342, 15] on icon at bounding box center [340, 15] width 5 height 5
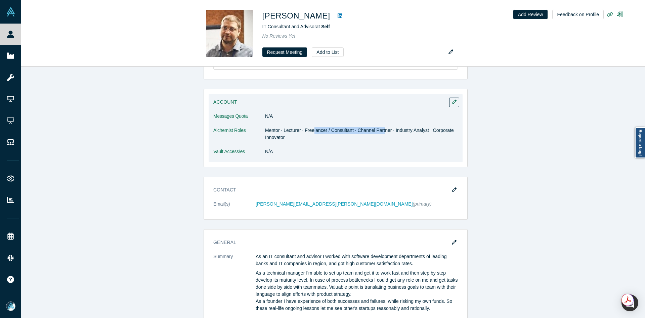
drag, startPoint x: 319, startPoint y: 122, endPoint x: 380, endPoint y: 122, distance: 60.8
click at [380, 127] on dd "Mentor · Lecturer · Freelancer / Consultant · Channel Partner · Industry Analys…" at bounding box center [361, 134] width 193 height 14
drag, startPoint x: 404, startPoint y: 122, endPoint x: 452, endPoint y: 124, distance: 48.1
click at [452, 127] on dd "Mentor · Lecturer · Freelancer / Consultant · Channel Partner · Industry Analys…" at bounding box center [361, 134] width 193 height 14
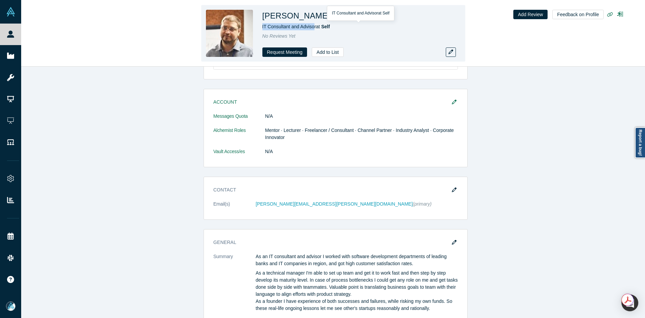
copy span "IT Consultant and Adviso"
drag, startPoint x: 307, startPoint y: 28, endPoint x: 262, endPoint y: 27, distance: 44.7
click at [263, 27] on span "IT Consultant and Advisor at Self" at bounding box center [297, 26] width 68 height 5
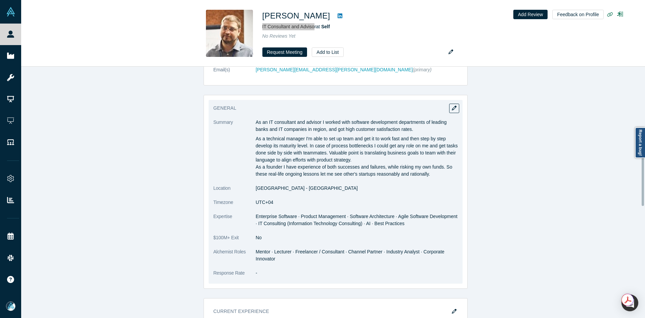
scroll to position [437, 0]
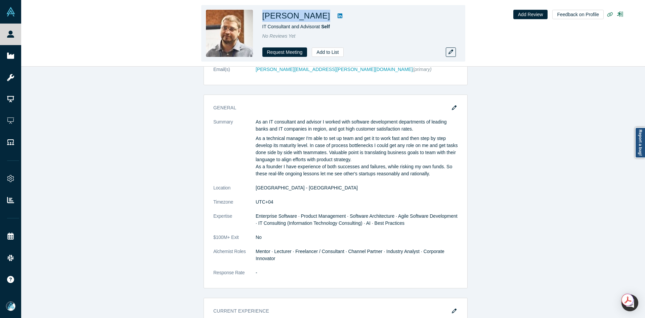
copy div "Evgenii Krivosheev"
drag, startPoint x: 330, startPoint y: 17, endPoint x: 261, endPoint y: 16, distance: 69.3
click at [261, 16] on div "Evgenii Krivosheev IT Consultant and Advisor at Self No Reviews Yet Request Mee…" at bounding box center [333, 33] width 264 height 56
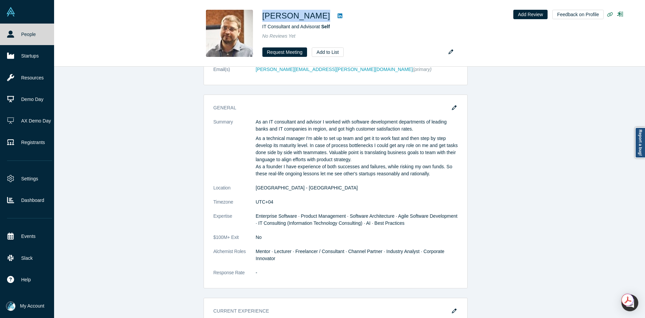
click at [17, 30] on link "People" at bounding box center [29, 35] width 59 height 22
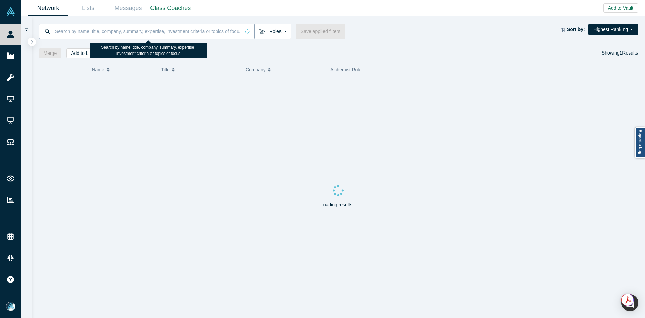
click at [180, 35] on input at bounding box center [147, 31] width 186 height 16
paste input "Matias Wibowo"
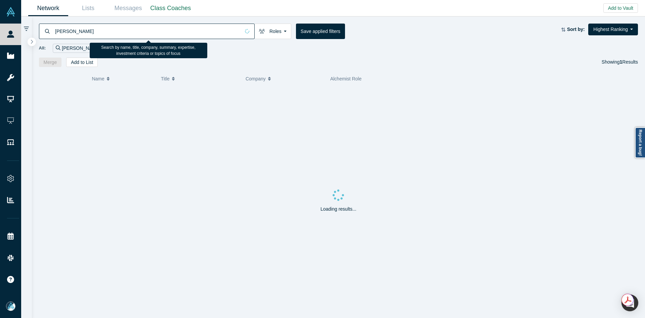
type input "Matias Wibowo"
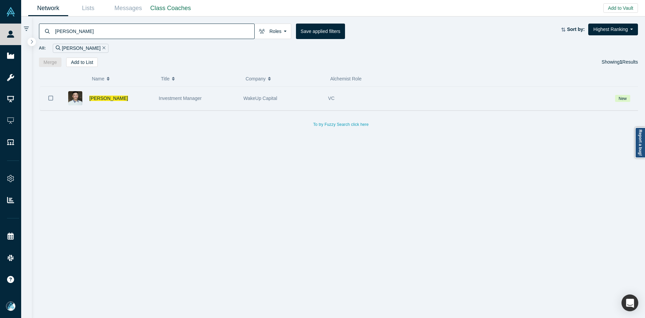
drag, startPoint x: 52, startPoint y: 97, endPoint x: 68, endPoint y: 81, distance: 22.1
click at [52, 97] on icon "Bookmark" at bounding box center [50, 98] width 5 height 6
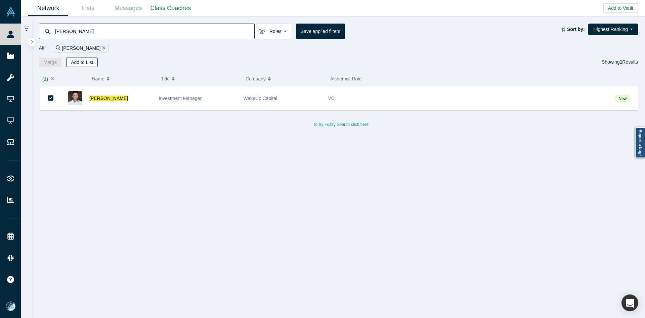
click at [80, 65] on button "Add to List" at bounding box center [82, 61] width 32 height 9
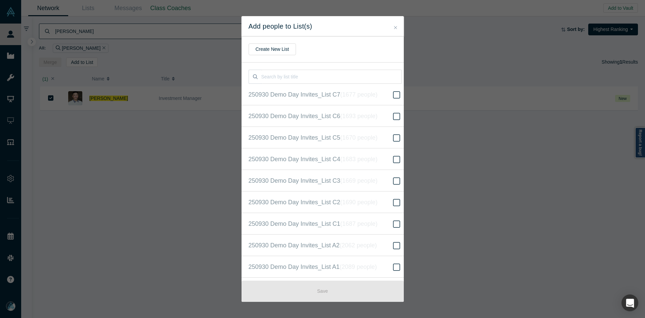
scroll to position [151, 0]
click at [337, 165] on label "250930 Demo Day Invites_Base List ( 16229 people )" at bounding box center [325, 159] width 167 height 22
click at [0, 0] on input "250930 Demo Day Invites_Base List ( 16229 people )" at bounding box center [0, 0] width 0 height 0
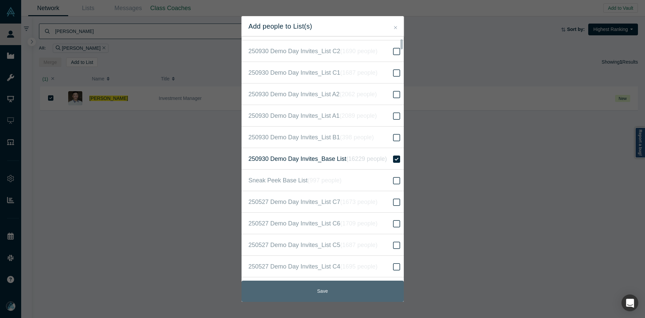
click at [354, 286] on button "Save" at bounding box center [323, 290] width 162 height 21
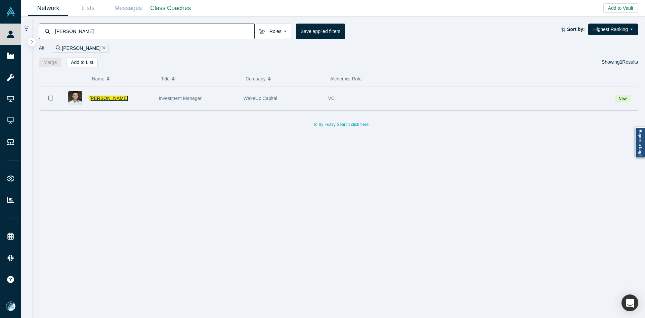
click at [115, 99] on span "Matias Wibowo" at bounding box center [108, 97] width 39 height 5
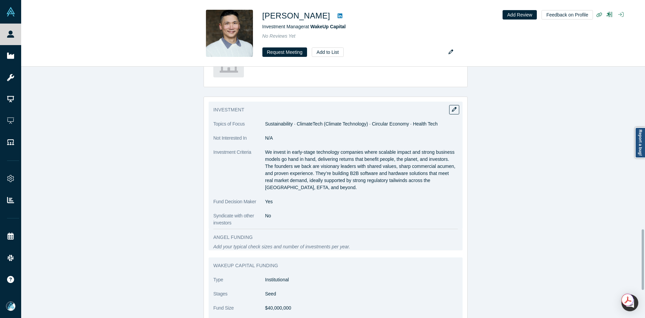
scroll to position [672, 0]
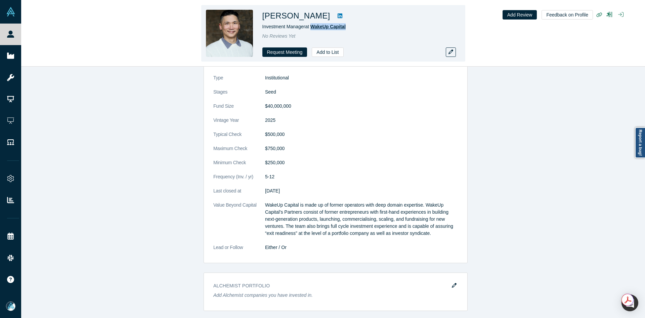
drag, startPoint x: 321, startPoint y: 27, endPoint x: 312, endPoint y: 26, distance: 9.1
click at [312, 26] on div "Investment Manager at WakeUp Capital" at bounding box center [357, 26] width 188 height 7
copy h1 "Matias Wibowo"
drag, startPoint x: 318, startPoint y: 15, endPoint x: 262, endPoint y: 14, distance: 56.1
click at [262, 14] on div "Matias Wibowo Investment Manager at WakeUp Capital No Reviews Yet Request Meeti…" at bounding box center [333, 33] width 264 height 56
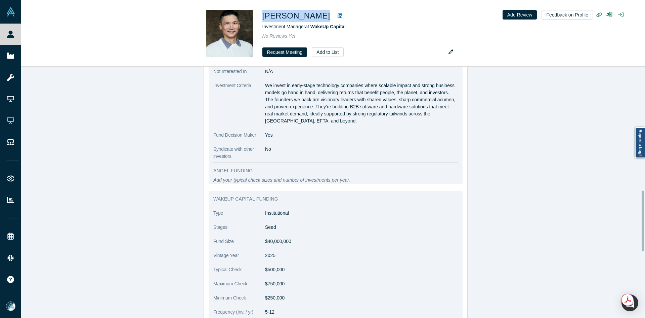
scroll to position [504, 0]
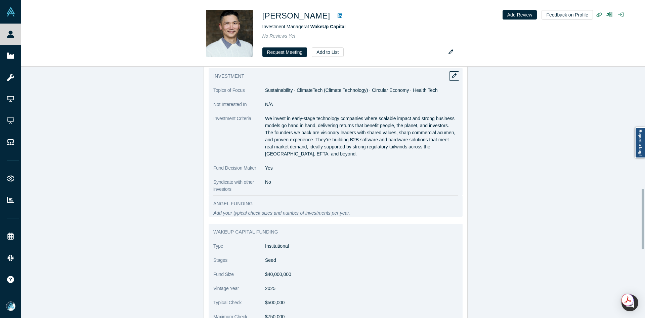
click at [287, 139] on p "We invest in early-stage technology companies where scalable impact and strong …" at bounding box center [361, 136] width 193 height 42
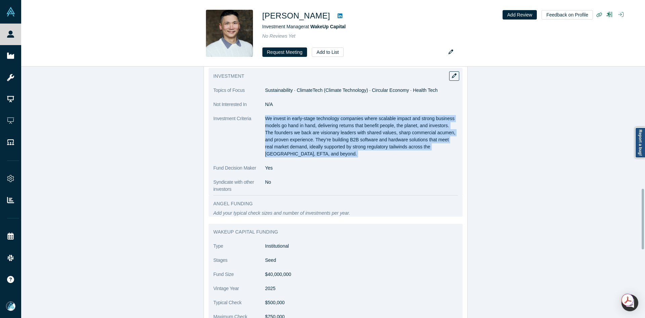
click at [287, 139] on p "We invest in early-stage technology companies where scalable impact and strong …" at bounding box center [361, 136] width 193 height 42
copy dl "We invest in early-stage technology companies where scalable impact and strong …"
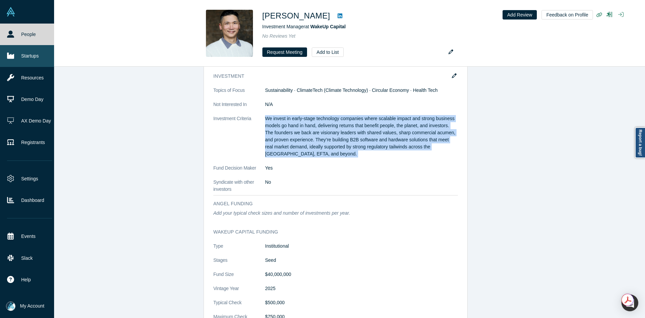
click at [10, 53] on icon at bounding box center [10, 55] width 7 height 7
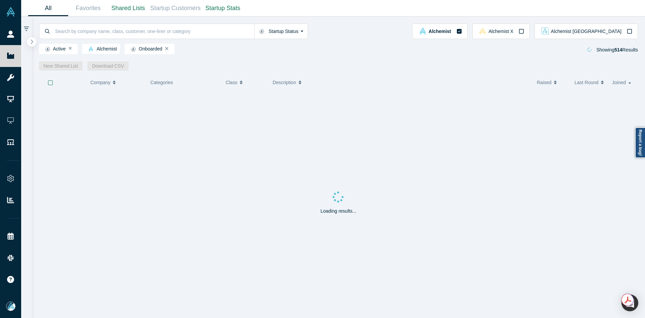
click at [30, 44] on button "button" at bounding box center [31, 41] width 9 height 9
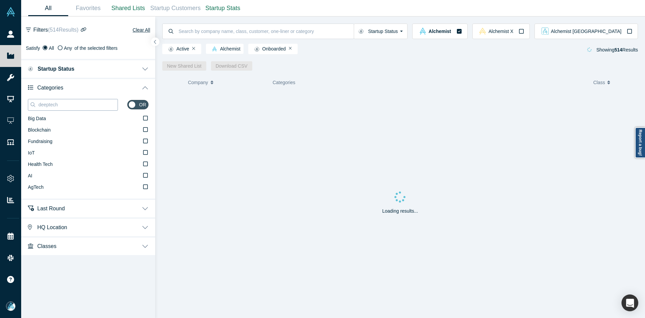
click at [66, 105] on input "deeptech" at bounding box center [78, 104] width 80 height 9
paste input "Sustainabilit"
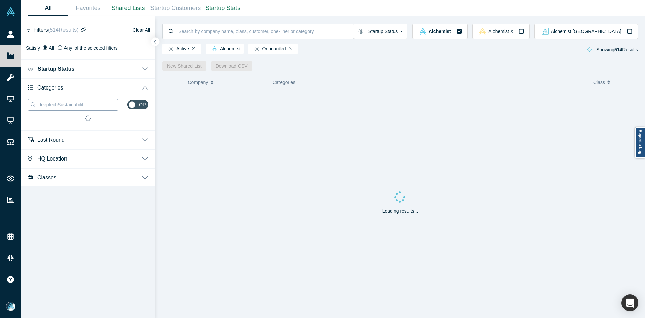
paste input
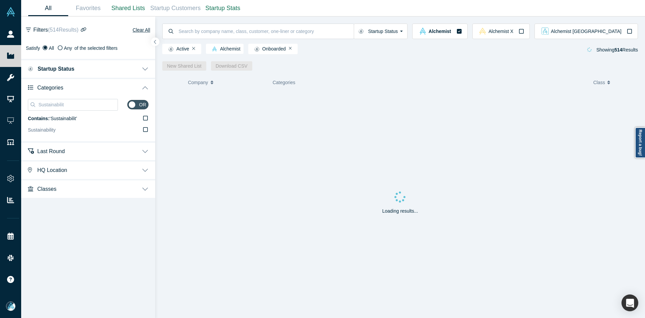
click at [56, 129] on label "Sustainability" at bounding box center [88, 129] width 121 height 11
click at [0, 0] on input "Sustainability" at bounding box center [0, 0] width 0 height 0
click at [81, 102] on input "Sustainabilit" at bounding box center [78, 104] width 80 height 9
click at [82, 102] on input "Sustainabilit" at bounding box center [78, 104] width 80 height 9
paste input "ClimateTech"
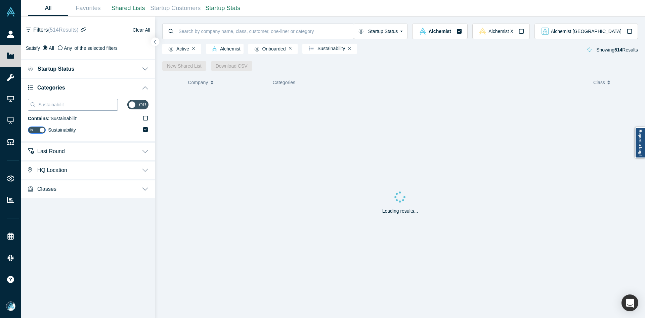
click at [82, 102] on input "Sustainabilit" at bounding box center [78, 104] width 80 height 9
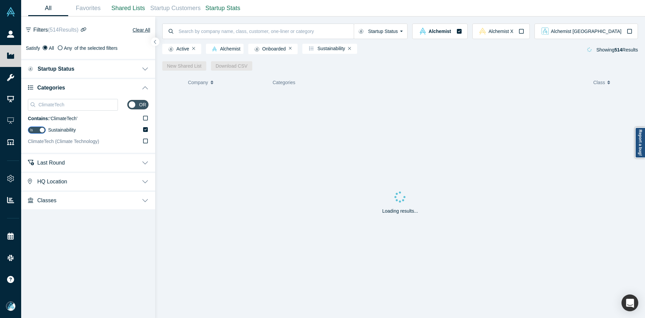
click at [80, 142] on span "ClimateTech (Climate Technology)" at bounding box center [63, 141] width 71 height 5
click at [0, 0] on input "ClimateTech (Climate Technology)" at bounding box center [0, 0] width 0 height 0
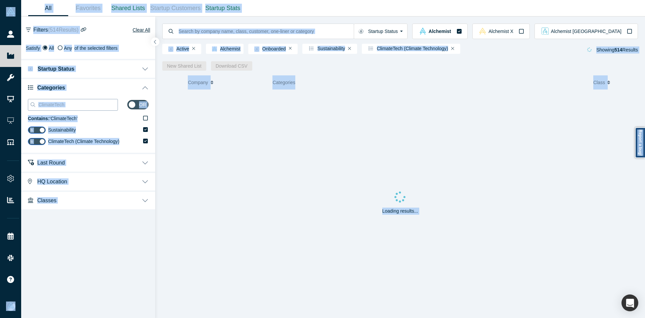
click at [93, 102] on input "ClimateTech" at bounding box center [78, 104] width 80 height 9
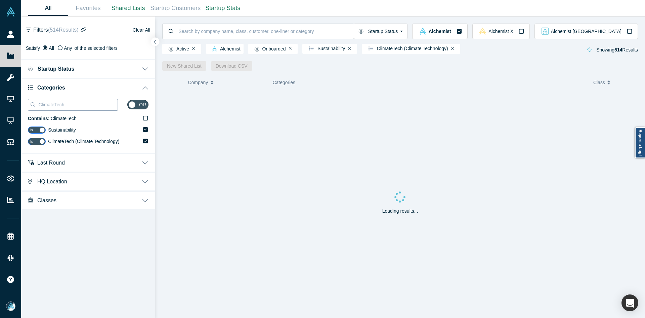
click at [93, 102] on input "ClimateTech" at bounding box center [78, 104] width 80 height 9
paste input "ircular Economy"
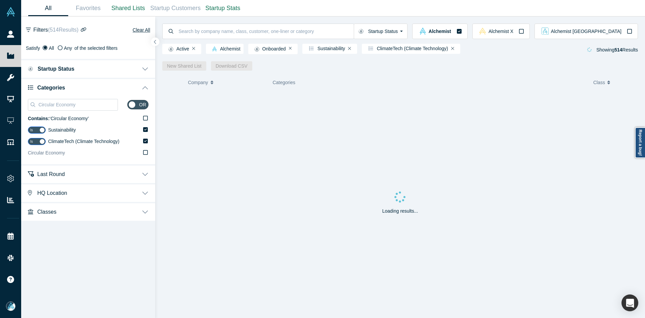
click at [67, 151] on label "Circular Economy" at bounding box center [88, 152] width 121 height 11
click at [0, 0] on input "Circular Economy" at bounding box center [0, 0] width 0 height 0
click at [86, 105] on input "Circular Economy" at bounding box center [78, 104] width 80 height 9
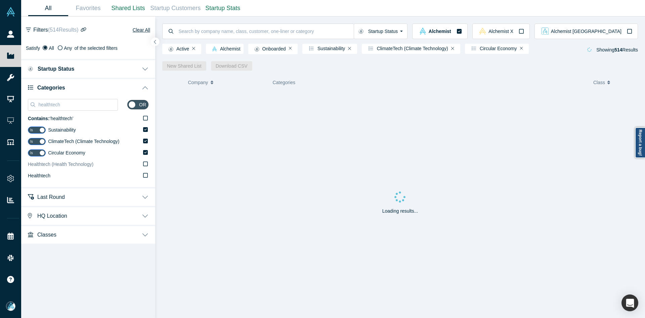
click at [69, 165] on span "Healthtech (Health Technology)" at bounding box center [61, 163] width 66 height 5
click at [0, 0] on input "Healthtech (Health Technology)" at bounding box center [0, 0] width 0 height 0
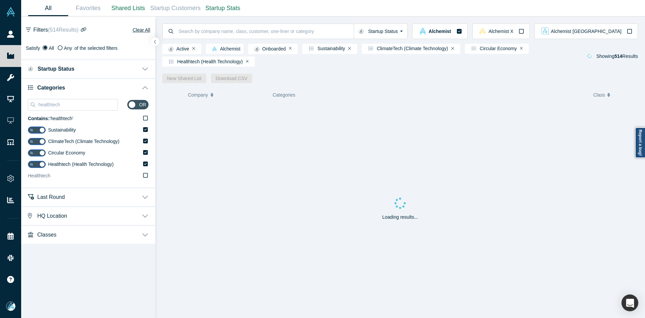
click at [63, 179] on label "Healthtech" at bounding box center [88, 175] width 121 height 11
click at [0, 0] on input "Healthtech" at bounding box center [0, 0] width 0 height 0
click at [52, 104] on input "healthtech" at bounding box center [78, 104] width 80 height 9
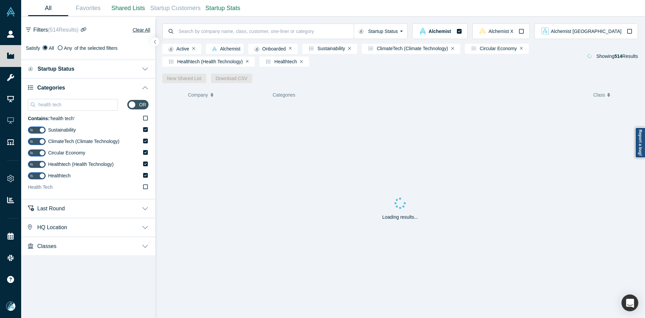
type input "health tech"
click at [58, 186] on label "Health Tech" at bounding box center [88, 187] width 121 height 11
click at [0, 0] on input "Health Tech" at bounding box center [0, 0] width 0 height 0
click at [154, 42] on icon "button" at bounding box center [155, 42] width 2 height 4
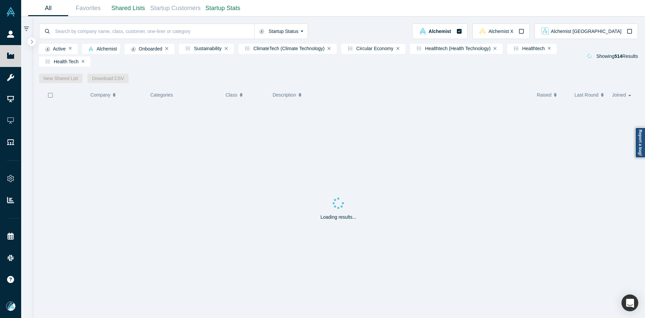
click at [49, 98] on icon "button" at bounding box center [50, 94] width 5 height 5
click at [63, 80] on link "New Shared List" at bounding box center [61, 78] width 44 height 9
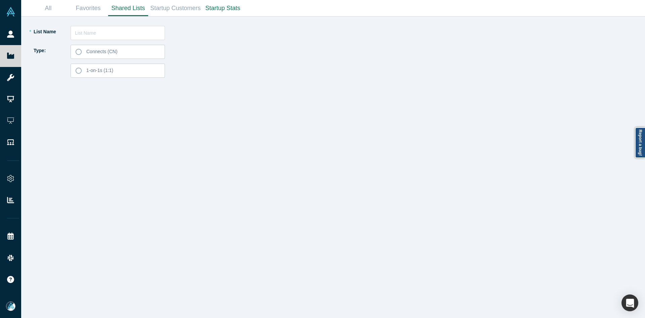
click at [101, 25] on div "* List Name Type: Connects (CN) 1-on-1s (1:1)" at bounding box center [333, 166] width 615 height 301
click at [104, 42] on div "* List Name Type: Connects (CN) 1-on-1s (1:1)" at bounding box center [183, 172] width 301 height 292
click at [106, 35] on input "text" at bounding box center [118, 33] width 94 height 14
paste input "Matias Wibowo"
type input "Matias Wibowo List 250904"
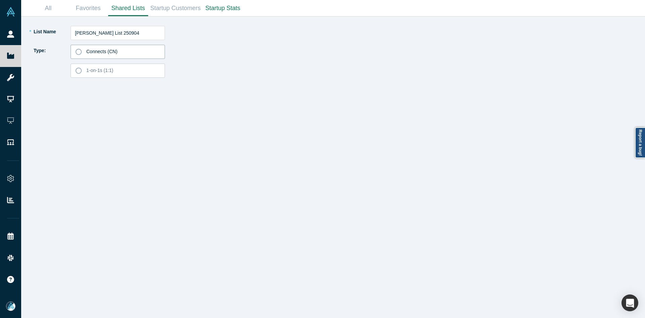
click at [128, 49] on label "Connects (CN)" at bounding box center [118, 52] width 94 height 14
click at [0, 0] on input "Connects (CN)" at bounding box center [0, 0] width 0 height 0
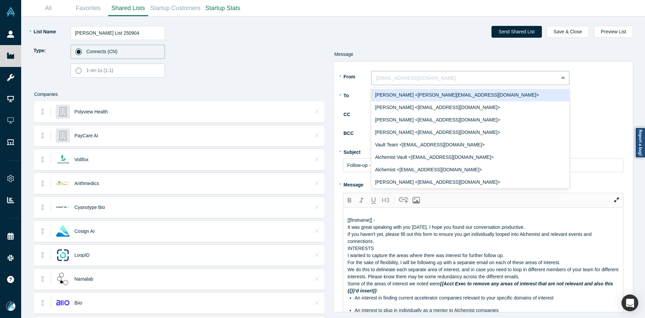
click at [384, 78] on div at bounding box center [465, 78] width 177 height 8
click at [390, 90] on div "Ravi Belani <ravi@alchemistaccelerator.com>" at bounding box center [470, 95] width 198 height 12
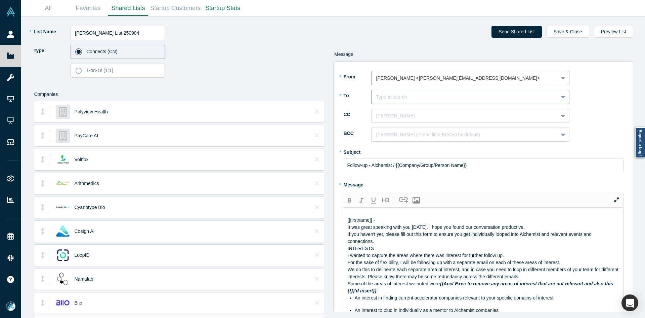
click at [390, 95] on div at bounding box center [465, 97] width 177 height 8
paste input "Matias Wibowo"
type input "Matias Wibowo"
click at [390, 109] on div "Matias Wibowo" at bounding box center [470, 114] width 198 height 12
click at [392, 116] on div at bounding box center [465, 116] width 177 height 8
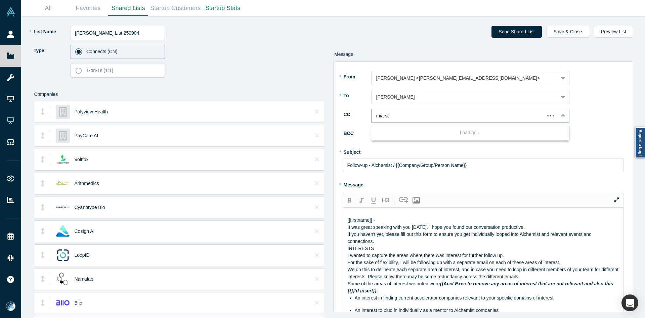
type input "mia sco"
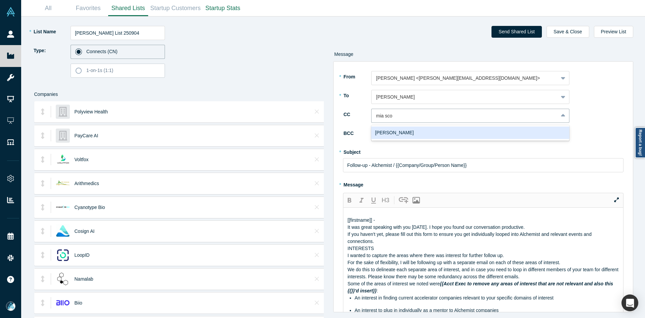
click at [394, 132] on div "Mia Scott" at bounding box center [470, 132] width 198 height 12
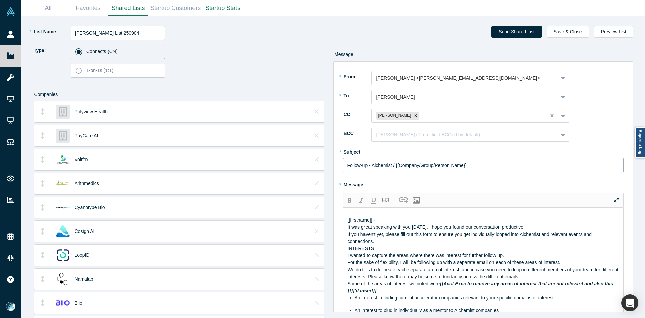
click at [377, 161] on input "Follow-up - Alchemist / {{Company/Group/Person Name}}" at bounding box center [483, 165] width 281 height 14
paste input "Curated Alchemist Companies Relevant to Your Interests"
type input "Curated Alchemist Companies Relevant to Your Interests"
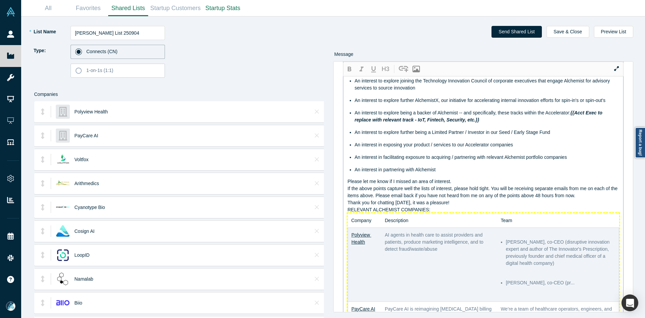
scroll to position [230, 0]
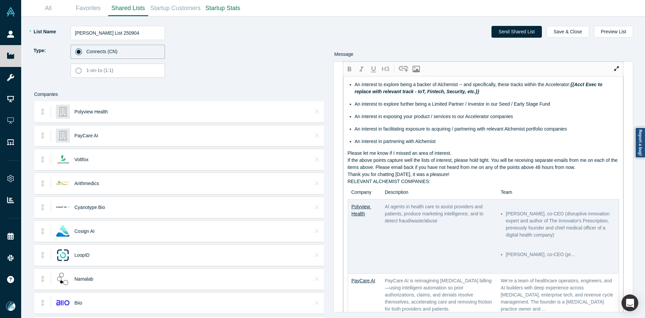
click at [427, 185] on div "RELEVANT ALCHEMIST COMPANIES:" at bounding box center [484, 181] width 272 height 7
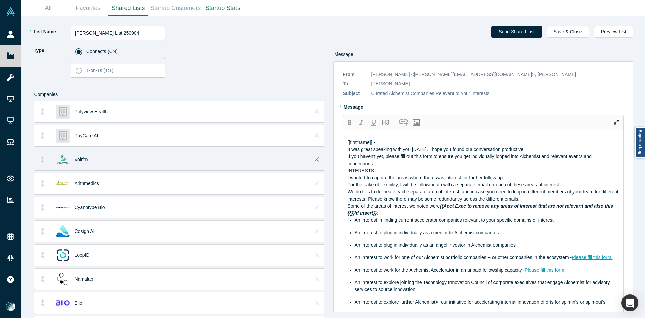
drag, startPoint x: 433, startPoint y: 217, endPoint x: 304, endPoint y: 155, distance: 143.0
click at [304, 155] on div "* List Name Matias Wibowo List 250904 Type: Connects (CN) 1-on-1s (1:1) Compani…" at bounding box center [333, 166] width 615 height 301
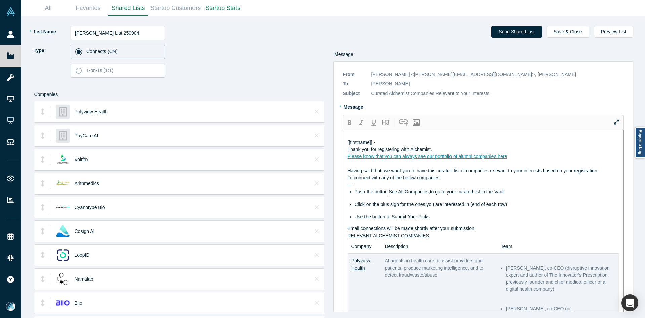
click at [535, 160] on div "Please know that you can always see our portfolio of alumni companies here" at bounding box center [484, 156] width 272 height 7
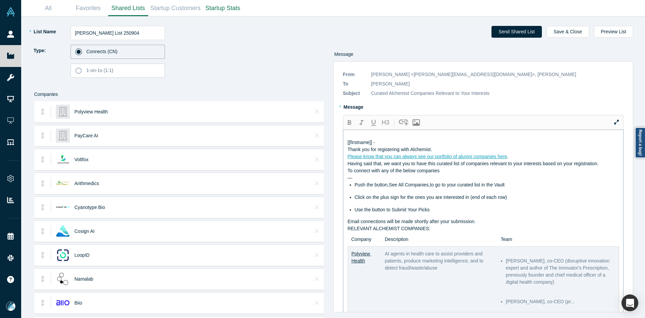
click at [506, 153] on div "Thank you for registering with Alchemist." at bounding box center [484, 149] width 272 height 7
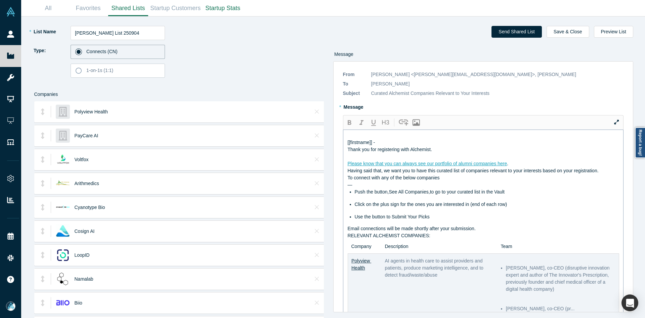
click at [537, 167] on div "Please know that you can always see our portfolio of alumni companies here ." at bounding box center [484, 163] width 272 height 7
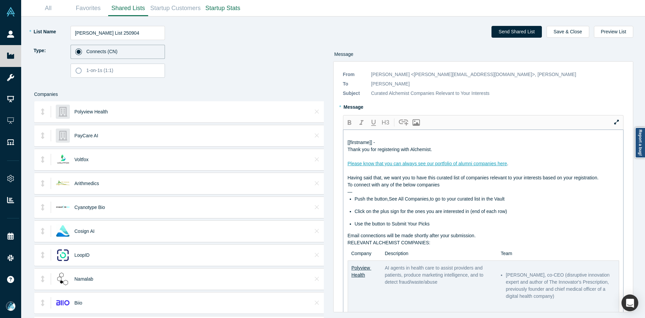
click at [608, 181] on div "Having said that, we want you to have this curated list of companies relevant t…" at bounding box center [484, 177] width 272 height 7
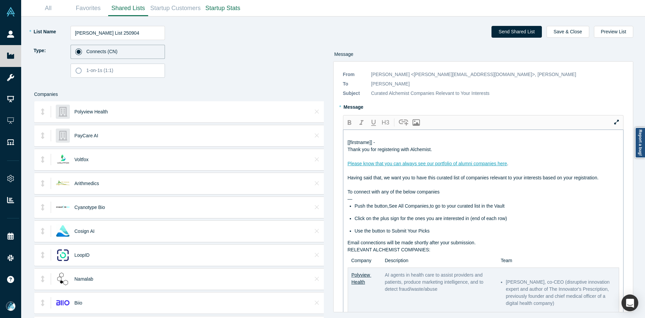
click at [485, 246] on div "Email connections will be made shortly after your submission." at bounding box center [484, 242] width 272 height 7
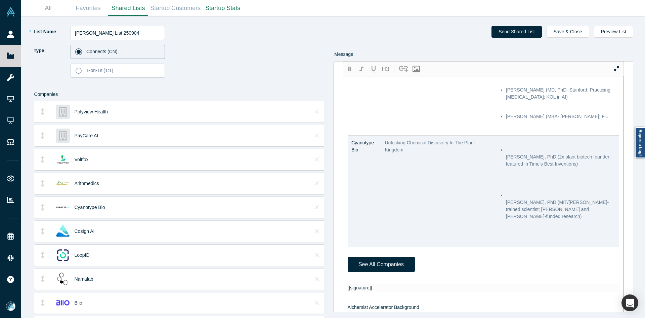
scroll to position [437, 0]
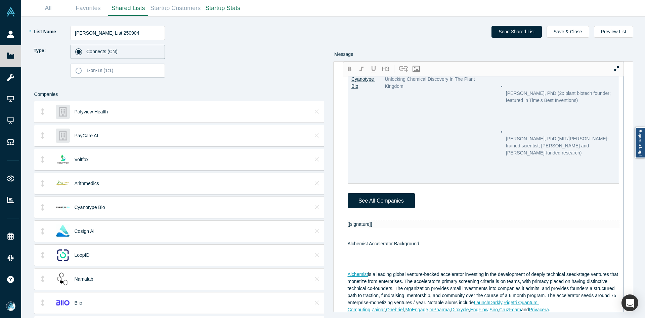
click at [360, 221] on div at bounding box center [484, 216] width 272 height 7
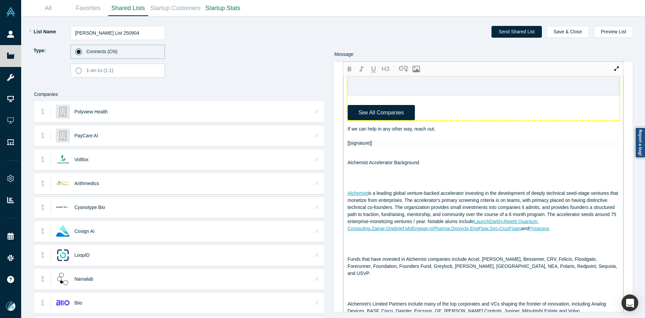
scroll to position [458, 0]
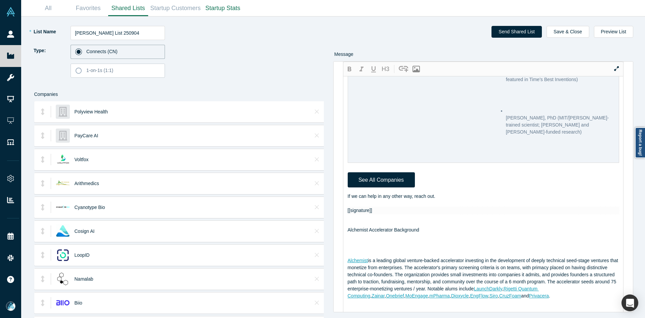
drag, startPoint x: 578, startPoint y: 32, endPoint x: 580, endPoint y: 44, distance: 11.6
click at [578, 32] on button "Save & Close" at bounding box center [568, 32] width 43 height 12
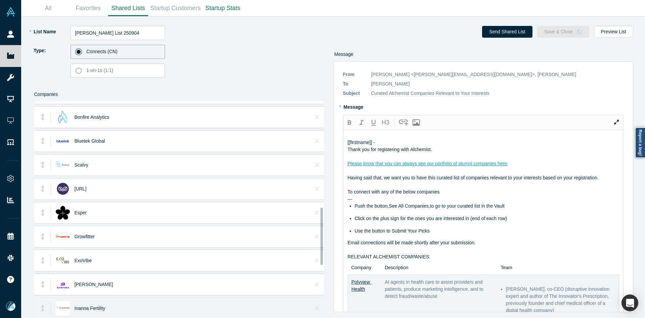
scroll to position [403, 0]
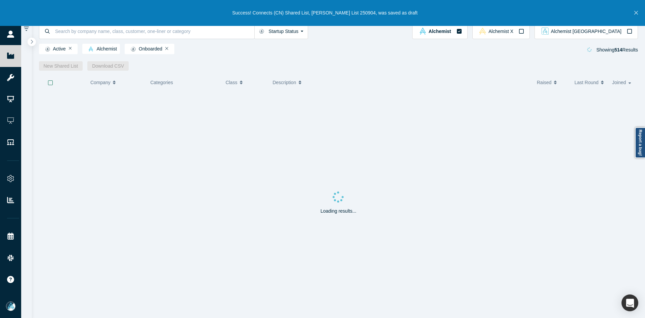
click at [635, 13] on icon "Close" at bounding box center [637, 13] width 4 height 6
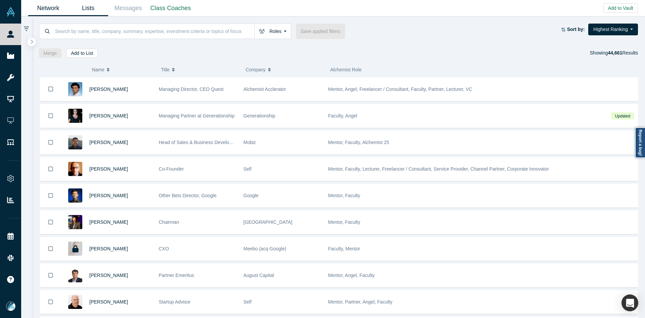
click at [87, 5] on link "Lists" at bounding box center [88, 8] width 40 height 16
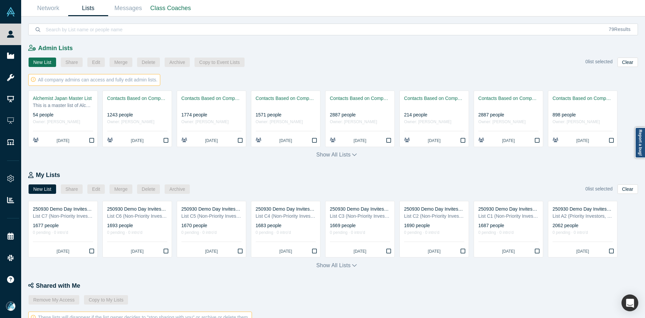
scroll to position [223, 0]
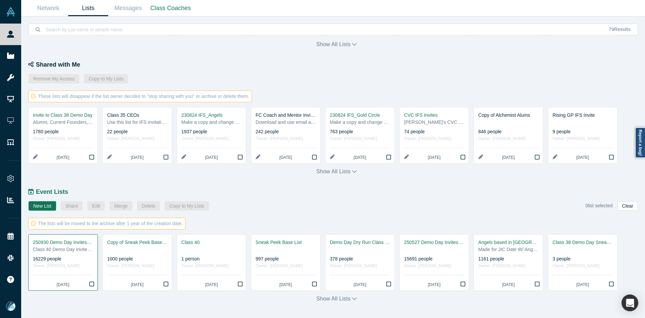
click at [74, 244] on div "250930 Demo Day Invites_Base List" at bounding box center [63, 242] width 60 height 7
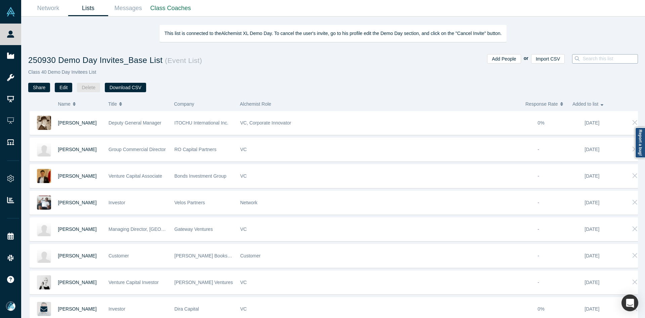
click at [587, 63] on input at bounding box center [612, 58] width 60 height 9
paste input "[PERSON_NAME]"
type input "[PERSON_NAME]"
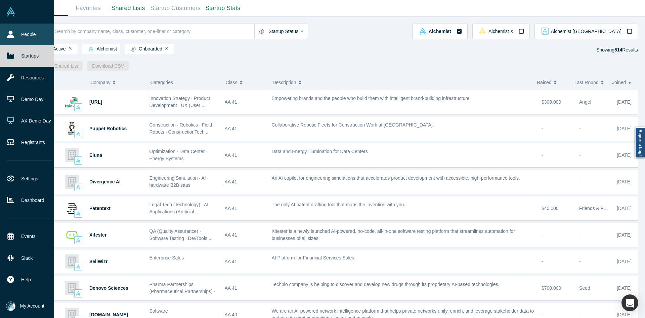
click at [11, 34] on icon at bounding box center [10, 34] width 7 height 7
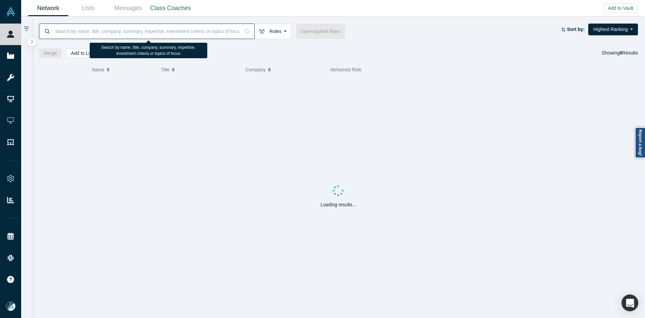
click at [85, 32] on input at bounding box center [147, 31] width 186 height 16
paste input "Aneel Lakhani"
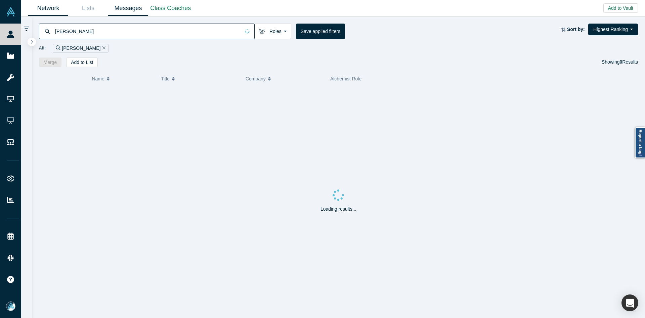
type input "Aneel Lakhani"
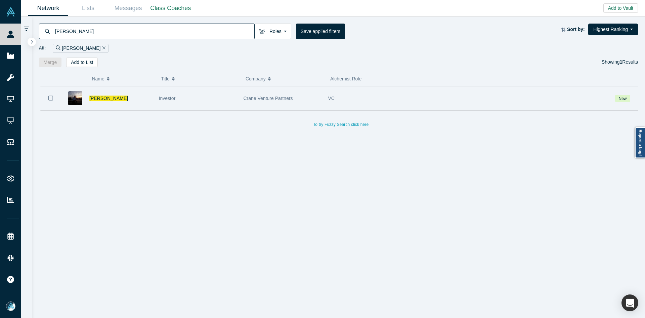
click at [51, 99] on icon "Bookmark" at bounding box center [50, 98] width 5 height 6
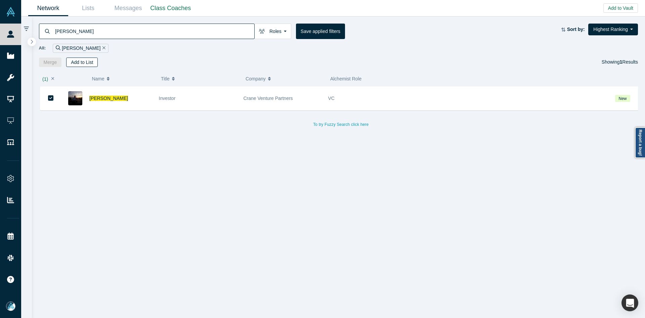
click at [94, 60] on button "Add to List" at bounding box center [82, 61] width 32 height 9
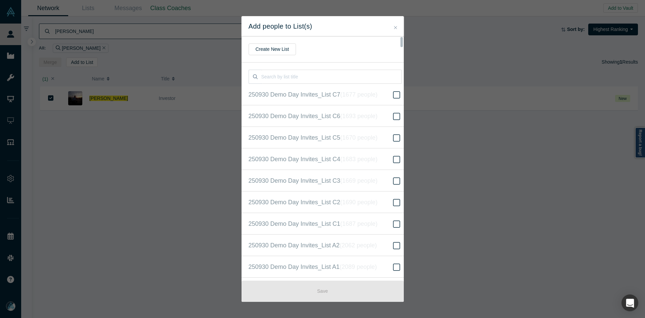
scroll to position [151, 0]
click at [321, 158] on span "250930 Demo Day Invites_Base List ( 16229 people )" at bounding box center [318, 158] width 139 height 9
click at [0, 0] on input "250930 Demo Day Invites_Base List ( 16229 people )" at bounding box center [0, 0] width 0 height 0
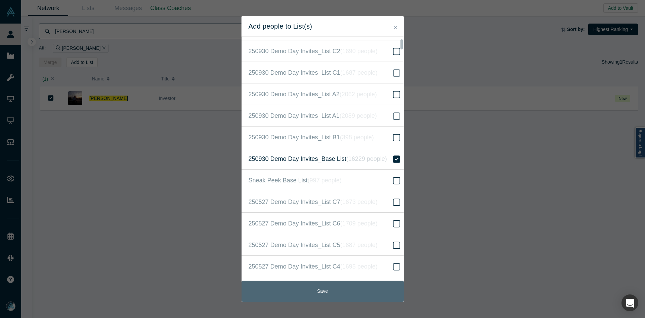
click at [339, 294] on button "Save" at bounding box center [323, 290] width 162 height 21
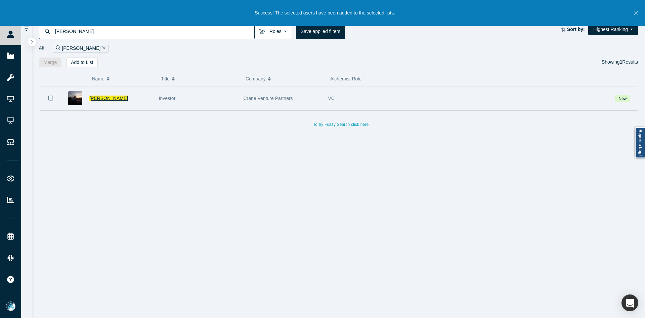
click at [109, 98] on span "Aneel Lakhani" at bounding box center [108, 97] width 39 height 5
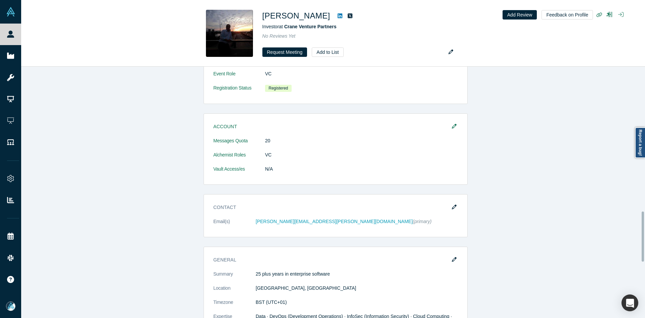
scroll to position [725, 0]
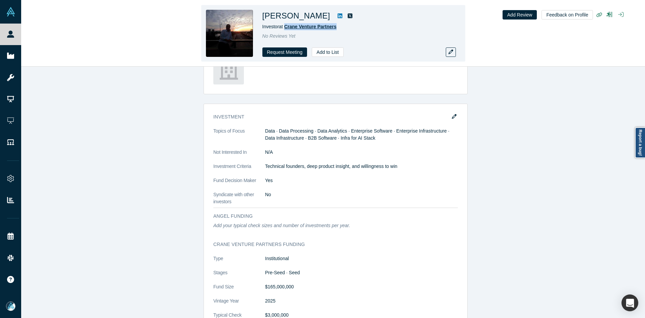
drag, startPoint x: 304, startPoint y: 24, endPoint x: 286, endPoint y: 27, distance: 18.7
click at [286, 27] on div "Investor at Crane Venture Partners" at bounding box center [357, 26] width 188 height 7
copy h1 "akhan"
copy h1 "Lakhan"
drag, startPoint x: 299, startPoint y: 17, endPoint x: 287, endPoint y: 21, distance: 13.2
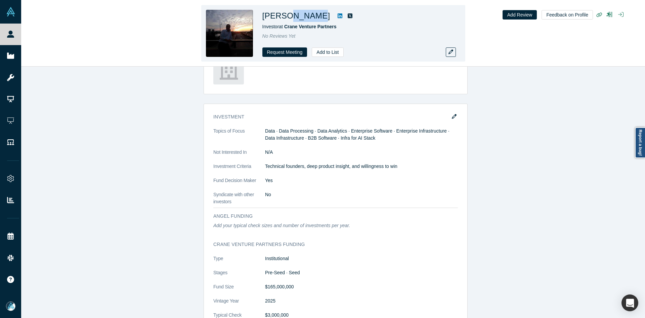
click at [286, 17] on h1 "Aneel Lakhani" at bounding box center [297, 16] width 68 height 12
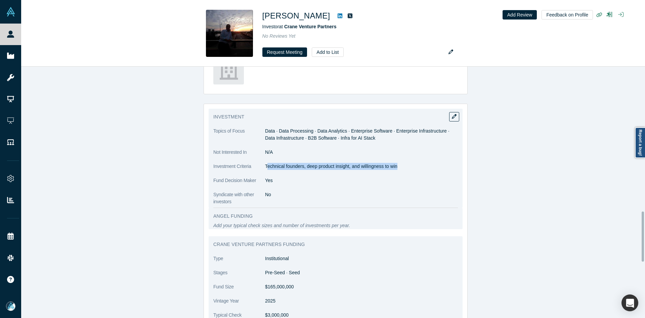
copy p "echnical founders, deep product insight, and willingness to win"
drag, startPoint x: 403, startPoint y: 164, endPoint x: 264, endPoint y: 167, distance: 138.5
click at [265, 167] on p "Technical founders, deep product insight, and willingness to win" at bounding box center [361, 166] width 193 height 7
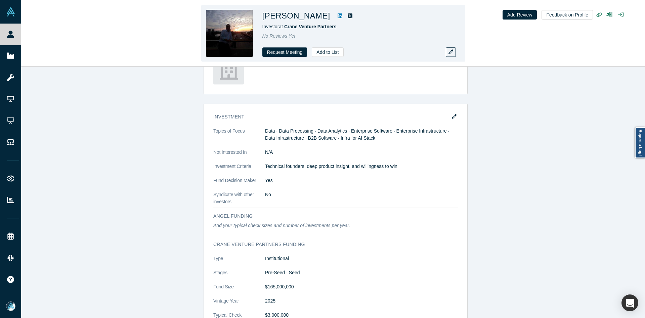
click at [21, 53] on div "Aneel Lakhani Investor at Crane Venture Partners No Reviews Yet Request Meeting…" at bounding box center [333, 33] width 624 height 66
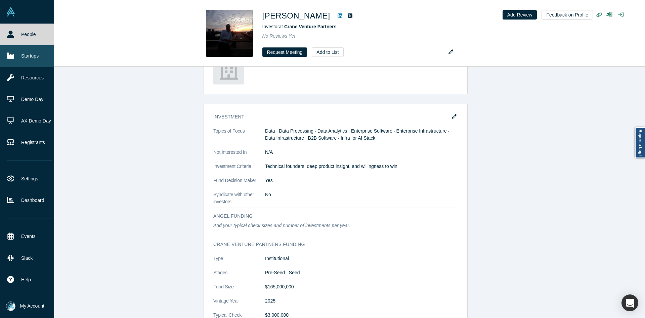
click at [21, 53] on link "Startups" at bounding box center [29, 56] width 59 height 22
click at [20, 53] on link "Startups" at bounding box center [29, 56] width 59 height 22
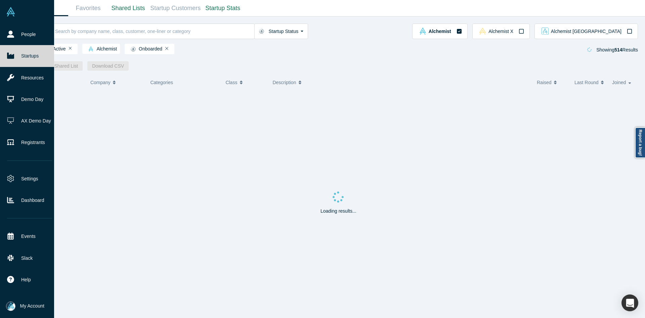
click at [20, 53] on link "Startups" at bounding box center [29, 56] width 59 height 22
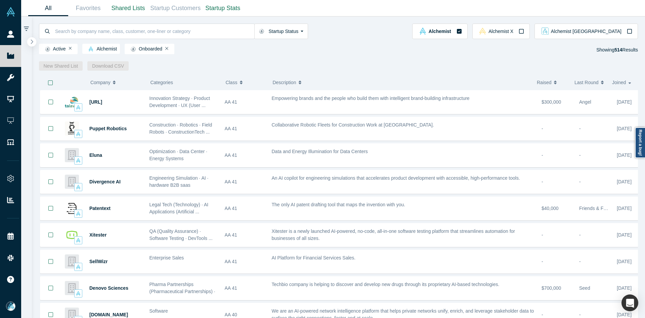
click at [33, 43] on button "button" at bounding box center [31, 41] width 9 height 9
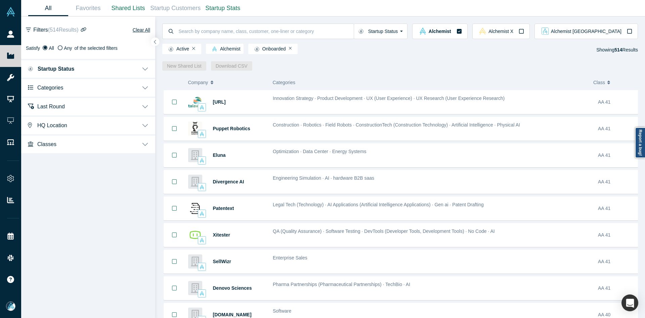
click at [51, 113] on button "Last Round" at bounding box center [88, 105] width 134 height 19
click at [53, 89] on span "Categories" at bounding box center [50, 87] width 26 height 6
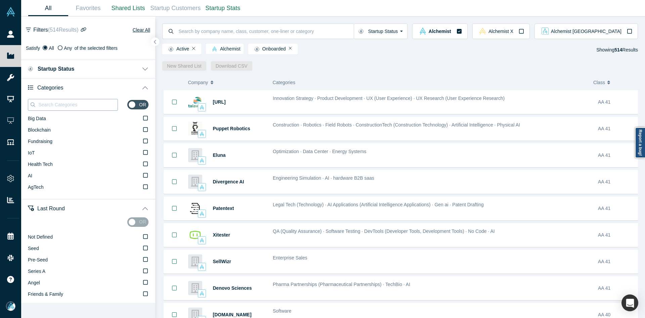
click at [55, 108] on input at bounding box center [78, 104] width 80 height 9
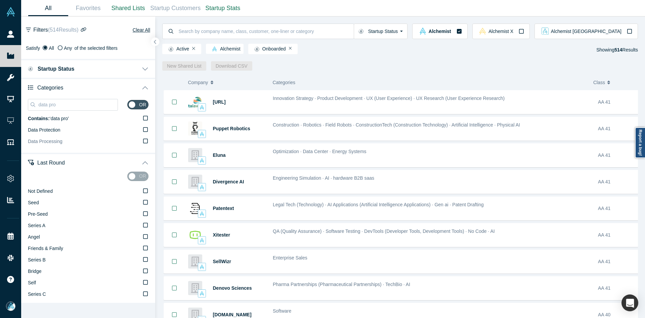
click at [81, 143] on label "Data Processing" at bounding box center [88, 141] width 121 height 11
click at [0, 0] on input "Data Processing" at bounding box center [0, 0] width 0 height 0
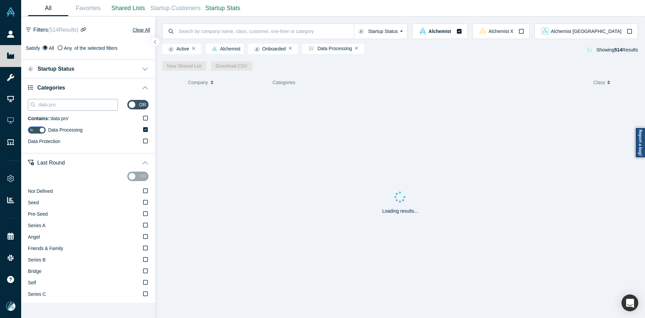
click at [74, 108] on input "data pro" at bounding box center [78, 104] width 80 height 9
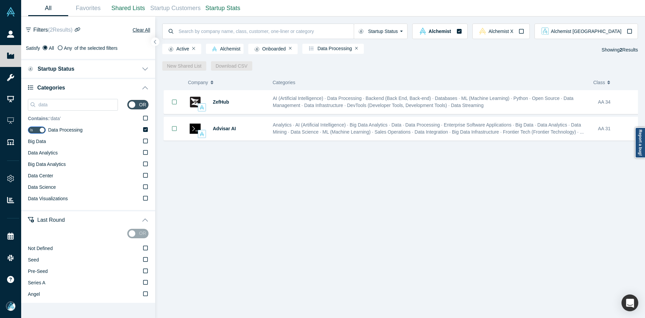
click at [143, 118] on icon at bounding box center [145, 117] width 5 height 5
click at [0, 0] on input "Contains: ‘ data ’" at bounding box center [0, 0] width 0 height 0
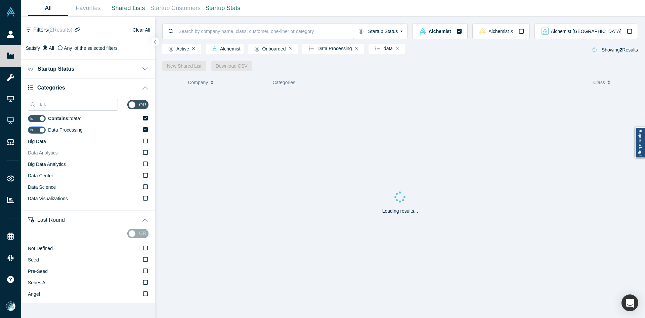
click at [53, 155] on span "Data Analytics" at bounding box center [43, 152] width 30 height 5
click at [0, 0] on input "Data Analytics" at bounding box center [0, 0] width 0 height 0
click at [69, 104] on input "data" at bounding box center [78, 104] width 80 height 9
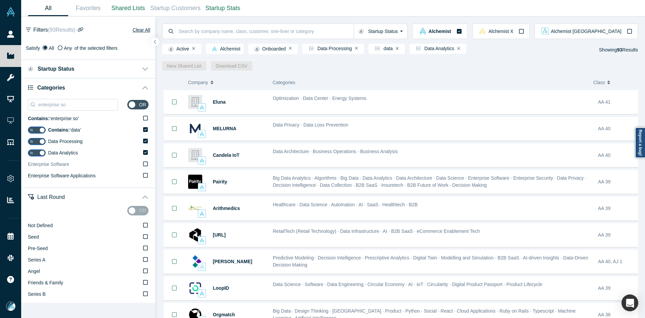
click at [72, 165] on label "Enterprise Software" at bounding box center [88, 164] width 121 height 11
click at [0, 0] on input "Enterprise Software" at bounding box center [0, 0] width 0 height 0
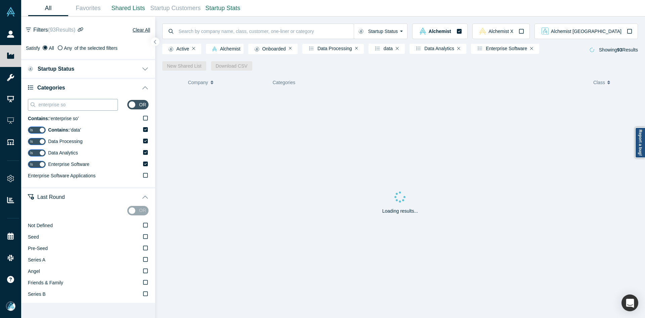
click at [89, 105] on input "enterprise so" at bounding box center [78, 104] width 80 height 9
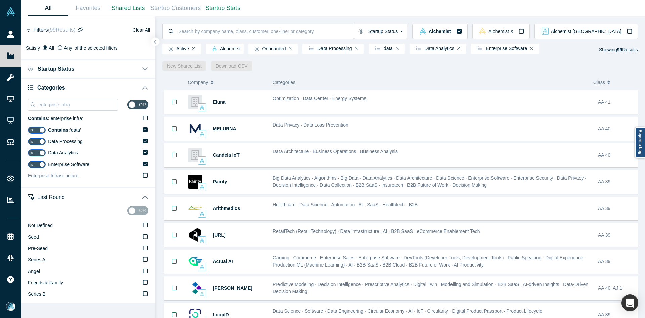
click at [78, 176] on label "Enterprise Infrastructure" at bounding box center [88, 175] width 121 height 11
click at [0, 0] on input "Enterprise Infrastructure" at bounding box center [0, 0] width 0 height 0
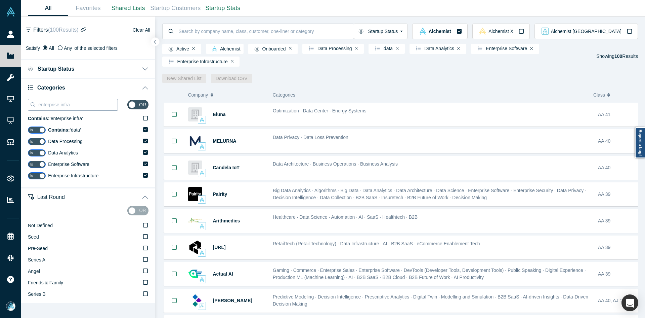
click at [70, 100] on input "enterprise infra" at bounding box center [78, 104] width 80 height 9
click at [71, 106] on input "enterprise infra" at bounding box center [78, 104] width 80 height 9
click at [69, 198] on label "Data Infrastructure" at bounding box center [88, 198] width 121 height 11
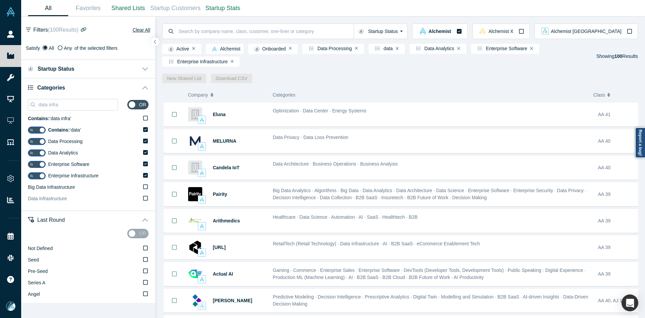
click at [0, 0] on input "Data Infrastructure" at bounding box center [0, 0] width 0 height 0
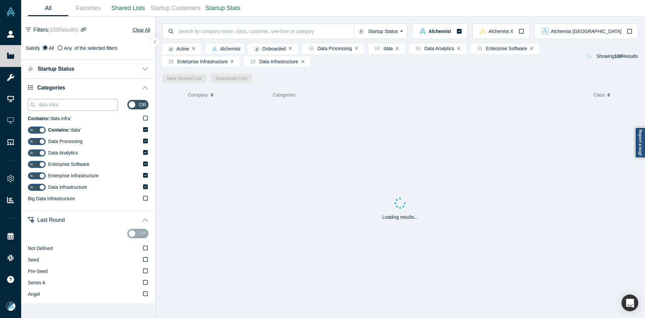
click at [91, 105] on input "data infra" at bounding box center [78, 104] width 80 height 9
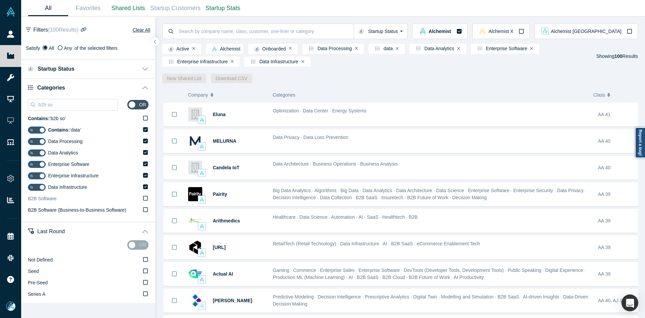
click at [64, 199] on label "B2B Software" at bounding box center [88, 198] width 121 height 11
click at [0, 0] on input "B2B Software" at bounding box center [0, 0] width 0 height 0
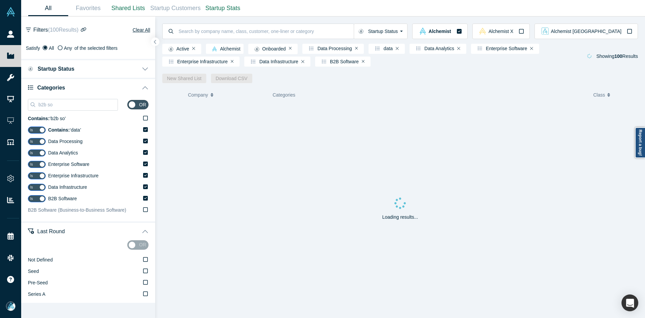
click at [118, 212] on span "B2B Software (Business-to-Business Software)" at bounding box center [77, 209] width 98 height 5
click at [0, 0] on input "B2B Software (Business-to-Business Software)" at bounding box center [0, 0] width 0 height 0
click at [89, 102] on input "b2b so" at bounding box center [78, 104] width 80 height 9
click at [88, 102] on input "b2b so" at bounding box center [78, 104] width 80 height 9
click at [88, 103] on input "b2b so" at bounding box center [78, 104] width 80 height 9
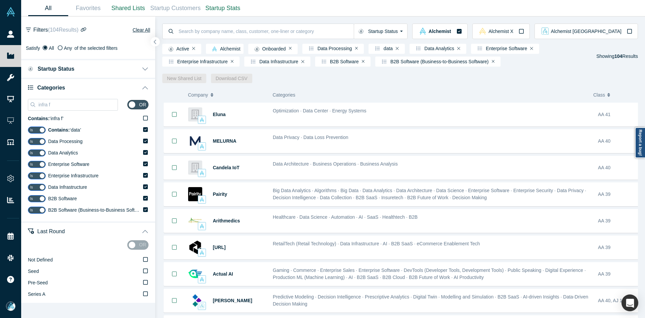
type input "infra f"
click at [157, 41] on icon "button" at bounding box center [155, 41] width 3 height 5
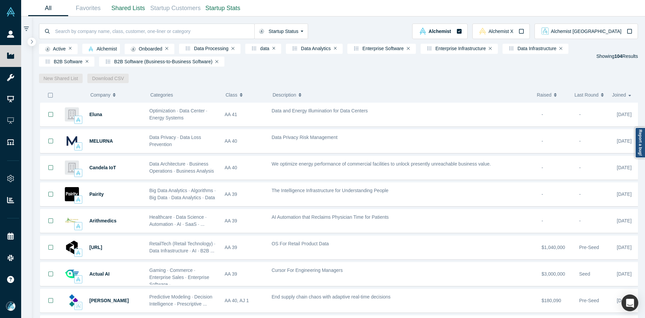
click at [50, 97] on icon "button" at bounding box center [50, 94] width 5 height 5
click at [71, 83] on link "New Shared List" at bounding box center [61, 78] width 44 height 9
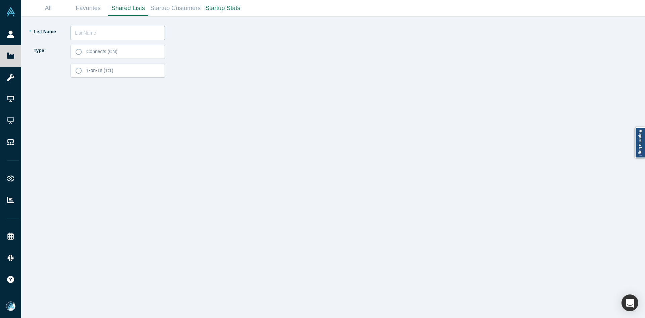
click at [138, 35] on input "text" at bounding box center [118, 33] width 94 height 14
paste input "Aneel Lakhani"
type input "Aneel Lakhani List 250904"
click at [130, 54] on label "Connects (CN)" at bounding box center [118, 52] width 94 height 14
click at [0, 0] on input "Connects (CN)" at bounding box center [0, 0] width 0 height 0
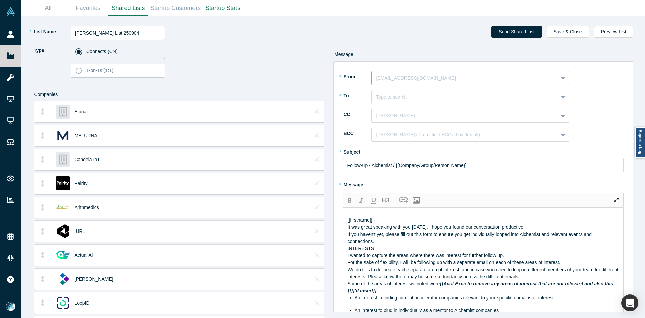
click at [412, 82] on div "name@domain.com" at bounding box center [465, 78] width 187 height 11
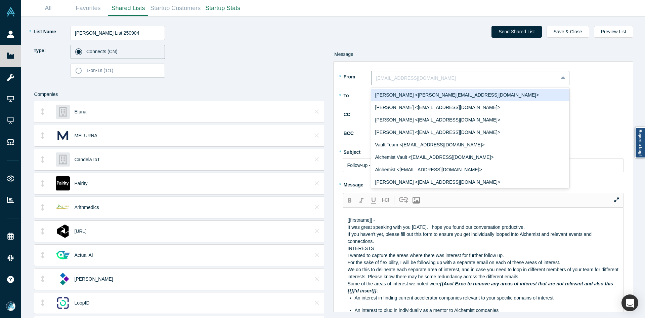
click at [409, 97] on div "Ravi Belani <ravi@alchemistaccelerator.com>" at bounding box center [470, 95] width 198 height 12
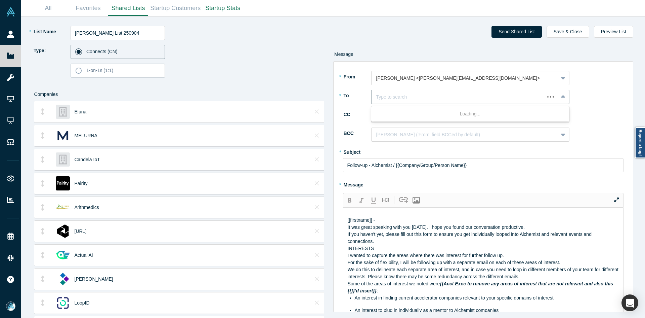
click at [409, 97] on div at bounding box center [459, 97] width 164 height 8
paste input "Aneel Lakhani"
type input "Aneel Lakhani"
click at [408, 110] on div "Aneel Lakhani" at bounding box center [470, 114] width 198 height 12
click at [408, 116] on div at bounding box center [465, 116] width 177 height 8
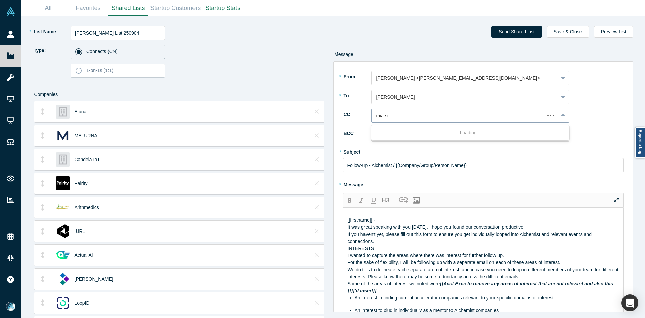
type input "mia sco"
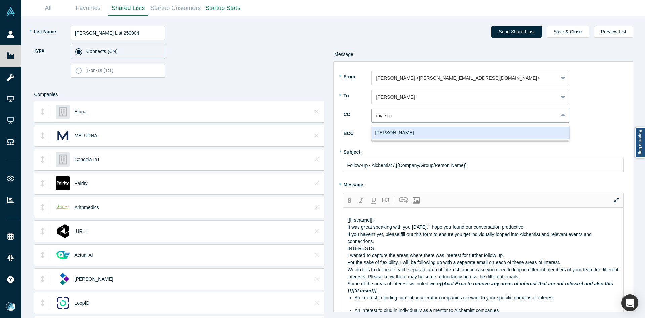
click at [405, 129] on div "Mia Scott" at bounding box center [470, 132] width 198 height 12
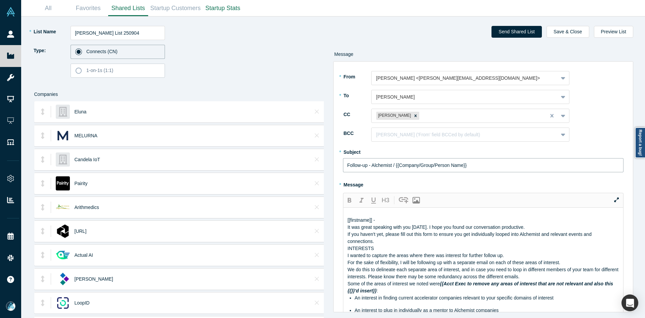
click at [372, 163] on input "Follow-up - Alchemist / {{Company/Group/Person Name}}" at bounding box center [483, 165] width 281 height 14
paste input "Curated Alchemist Companies Relevant to Your Interests"
type input "Curated Alchemist Companies Relevant to Your Interests"
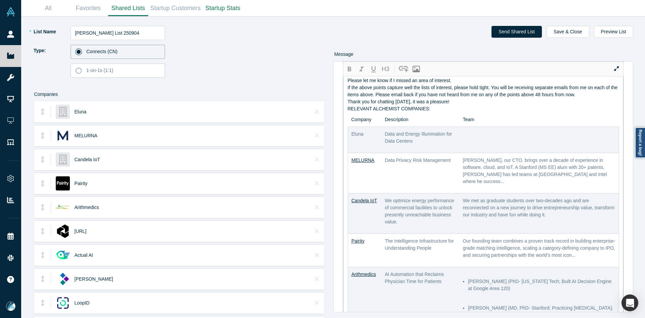
click at [431, 146] on div "[[firstname]] - It was great speaking with you today. I hope you found our conv…" at bounding box center [484, 307] width 272 height 954
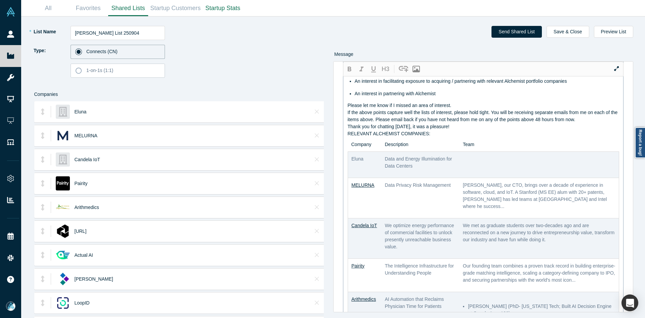
click at [430, 137] on div "RELEVANT ALCHEMIST COMPANIES:" at bounding box center [484, 133] width 272 height 7
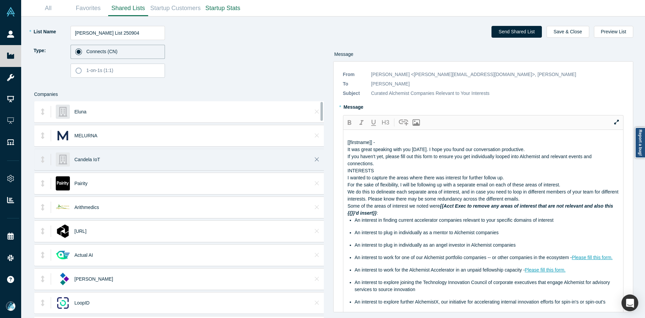
drag, startPoint x: 403, startPoint y: 97, endPoint x: 312, endPoint y: 157, distance: 108.7
click at [312, 157] on div "* List Name Aneel Lakhani List 250904 Type: Connects (CN) 1-on-1s (1:1) Compani…" at bounding box center [333, 166] width 615 height 301
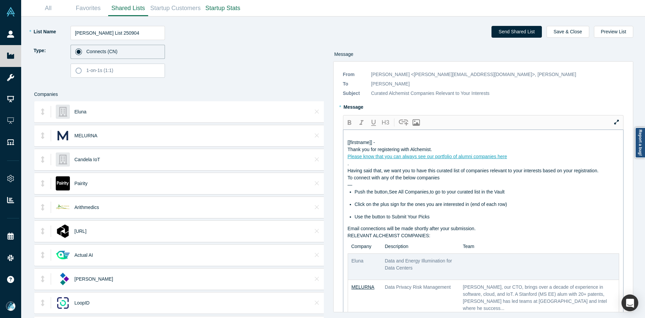
click at [524, 160] on div "Please know that you can always see our portfolio of alumni companies here" at bounding box center [484, 156] width 272 height 7
click at [505, 153] on div "Thank you for registering with Alchemist." at bounding box center [484, 149] width 272 height 7
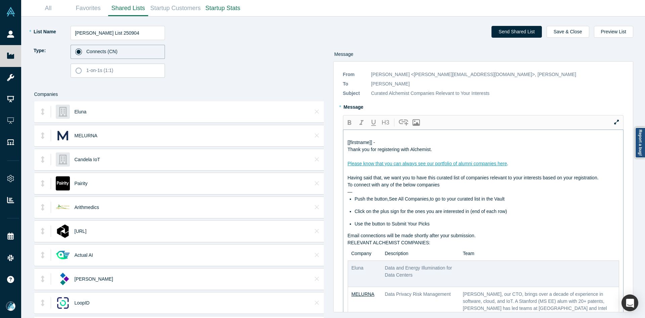
click at [607, 181] on div "Having said that, we want you to have this curated list of companies relevant t…" at bounding box center [484, 177] width 272 height 7
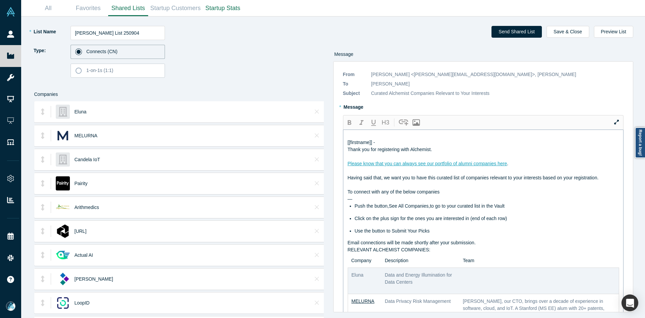
click at [502, 246] on div "Email connections will be made shortly after your submission." at bounding box center [484, 242] width 272 height 7
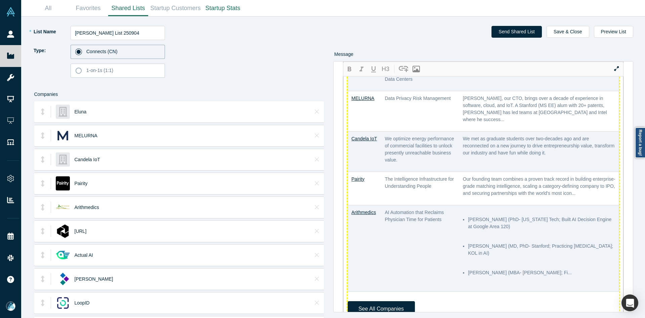
scroll to position [269, 0]
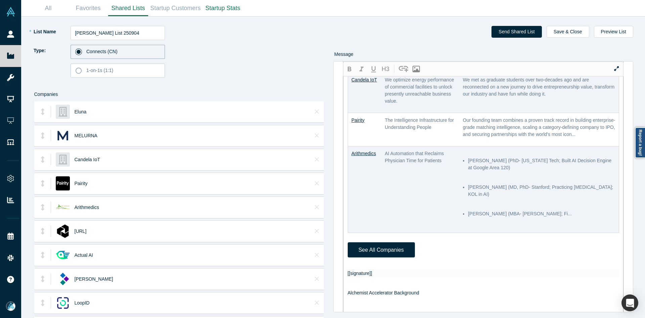
click at [362, 270] on div at bounding box center [484, 266] width 272 height 7
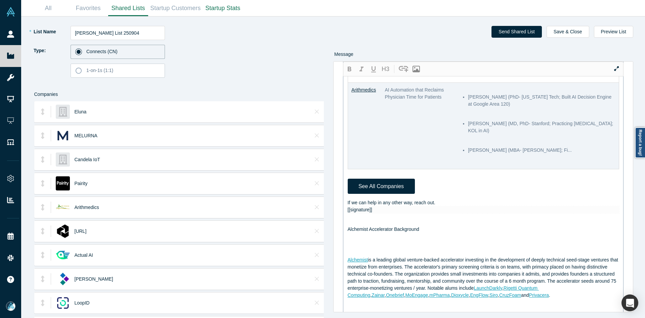
scroll to position [474, 0]
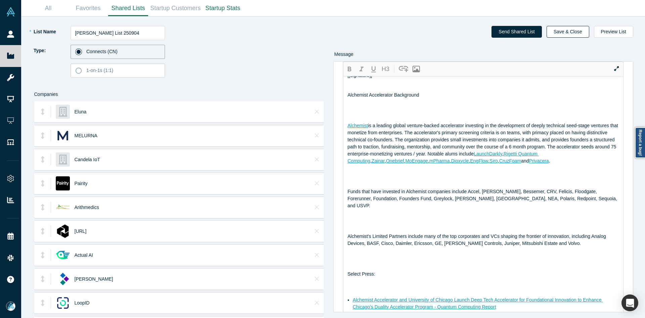
click at [577, 31] on button "Save & Close" at bounding box center [568, 32] width 43 height 12
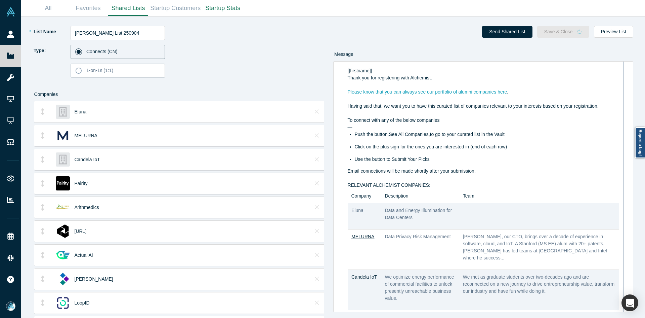
scroll to position [0, 0]
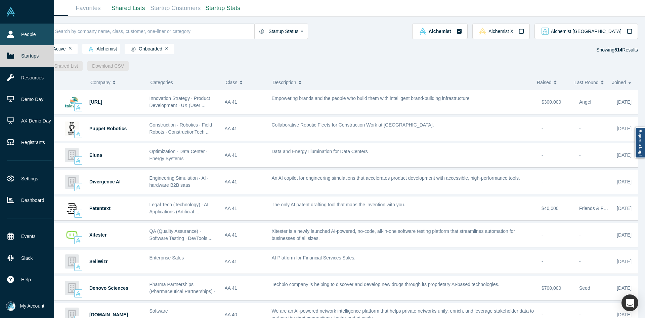
click at [14, 31] on link "People" at bounding box center [29, 35] width 59 height 22
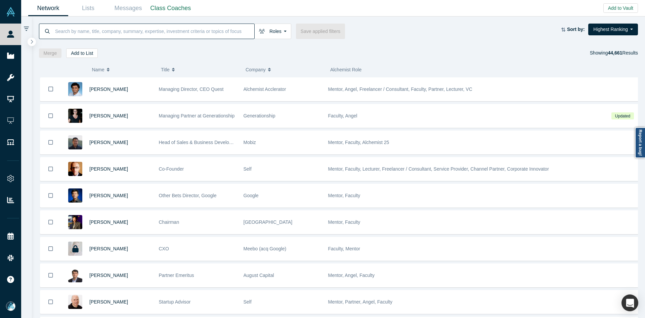
click at [159, 33] on input at bounding box center [154, 31] width 200 height 16
paste input "ray@milhemdtl.com"
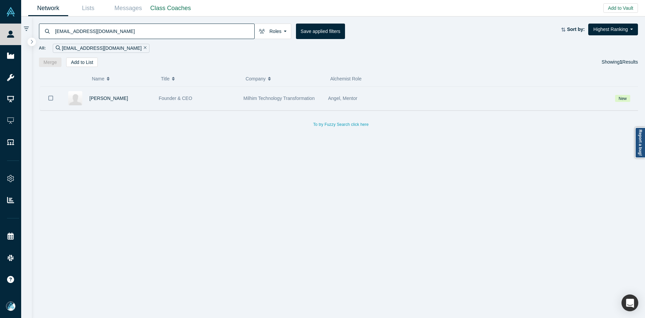
type input "ray@milhemdtl.com"
click at [48, 99] on icon "Bookmark" at bounding box center [50, 97] width 5 height 5
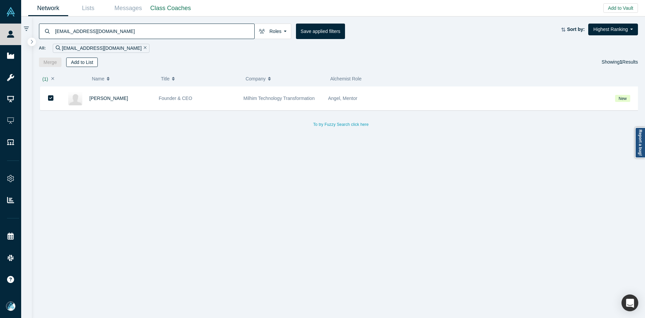
click at [85, 62] on button "Add to List" at bounding box center [82, 61] width 32 height 9
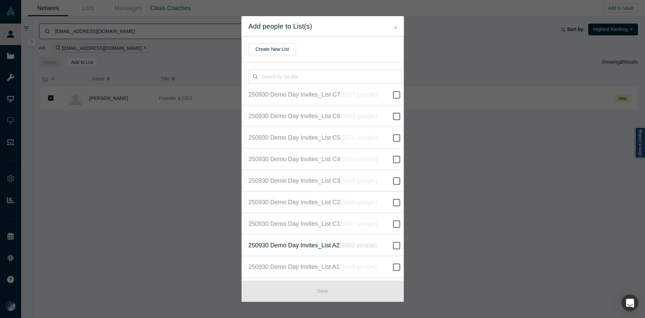
scroll to position [151, 0]
click at [316, 156] on span "250930 Demo Day Invites_Base List ( 16229 people )" at bounding box center [318, 158] width 139 height 9
click at [0, 0] on input "250930 Demo Day Invites_Base List ( 16229 people )" at bounding box center [0, 0] width 0 height 0
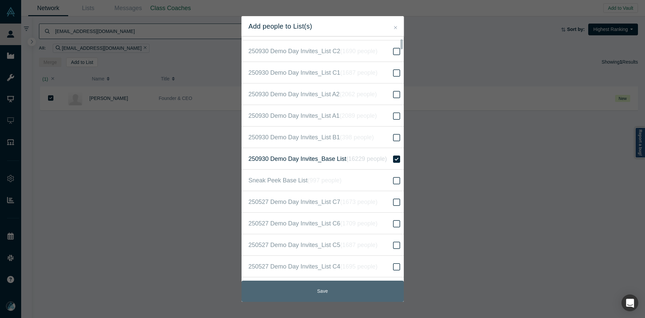
click at [353, 286] on button "Save" at bounding box center [323, 290] width 162 height 21
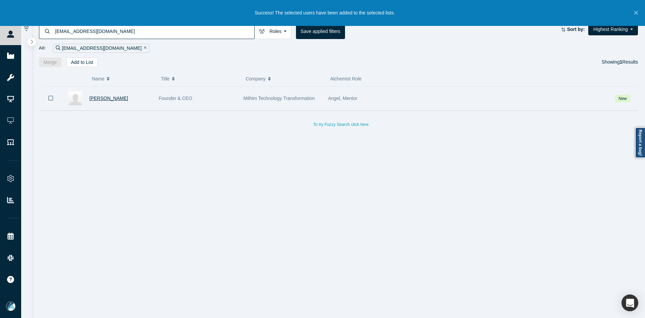
click at [96, 99] on span "Ray Milhem" at bounding box center [108, 97] width 39 height 5
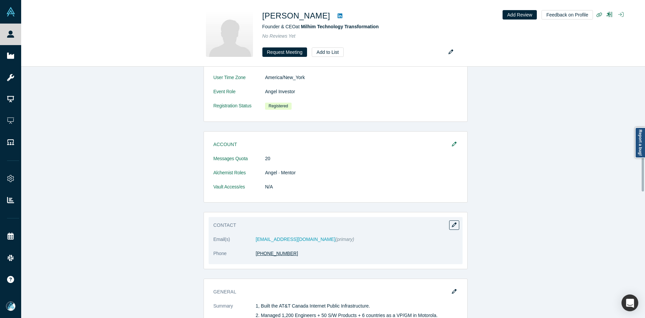
scroll to position [403, 0]
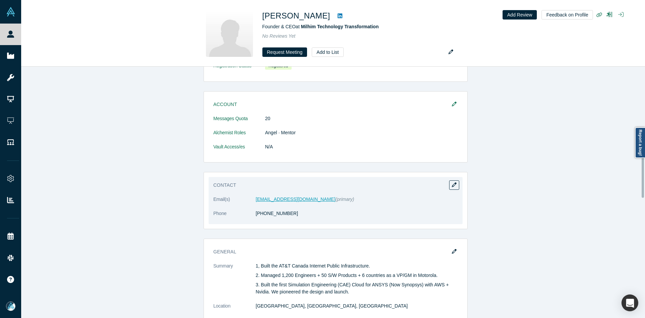
drag, startPoint x: 280, startPoint y: 197, endPoint x: 271, endPoint y: 200, distance: 9.5
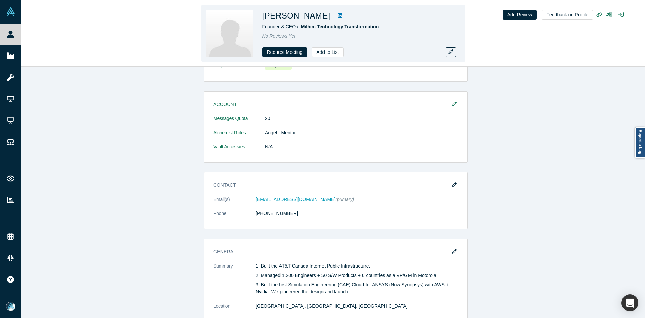
click at [338, 17] on icon at bounding box center [340, 15] width 5 height 5
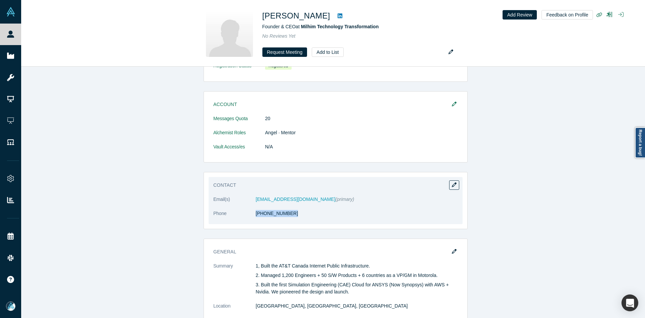
copy dl "(408) 234-0868"
drag, startPoint x: 269, startPoint y: 219, endPoint x: 254, endPoint y: 219, distance: 14.1
click at [254, 219] on dl "Email(s) ray@milhemdtl.com (primary) Phone (408) 234-0868" at bounding box center [335, 210] width 245 height 28
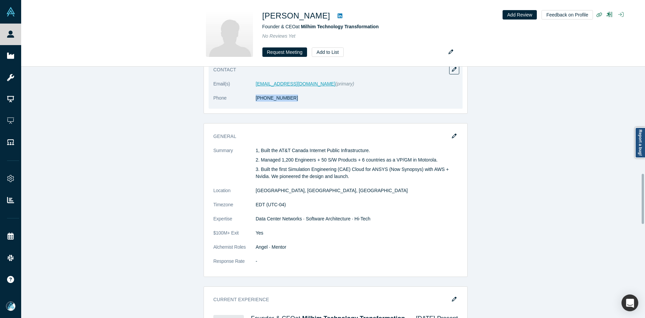
scroll to position [471, 0]
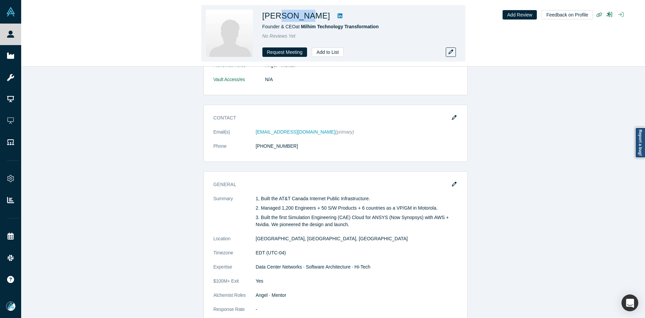
drag, startPoint x: 305, startPoint y: 15, endPoint x: 280, endPoint y: 16, distance: 24.6
click at [280, 16] on h1 "Ray Milhem" at bounding box center [297, 16] width 68 height 12
copy h1 "Milhem"
copy span "Milhim Technology Transformation"
drag, startPoint x: 392, startPoint y: 25, endPoint x: 303, endPoint y: 31, distance: 89.6
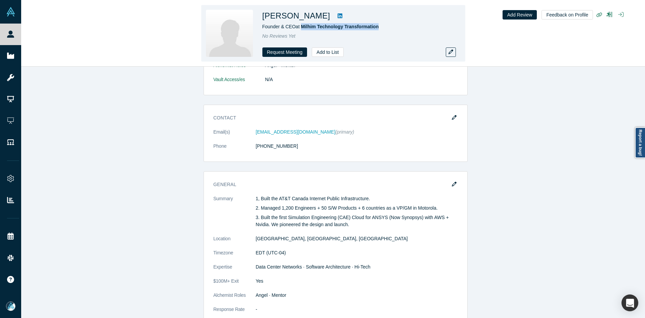
click at [303, 31] on div "Ray Milhem Founder & CEO at Milhim Technology Transformation No Reviews Yet Req…" at bounding box center [357, 33] width 188 height 47
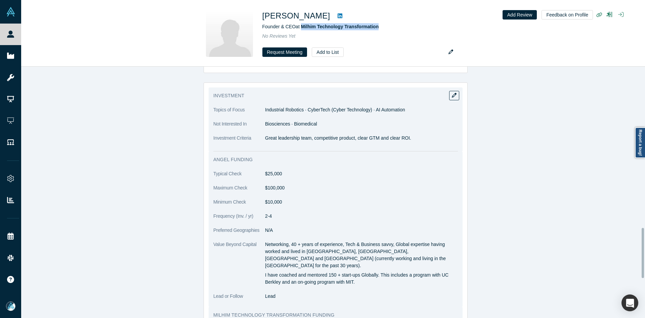
scroll to position [807, 0]
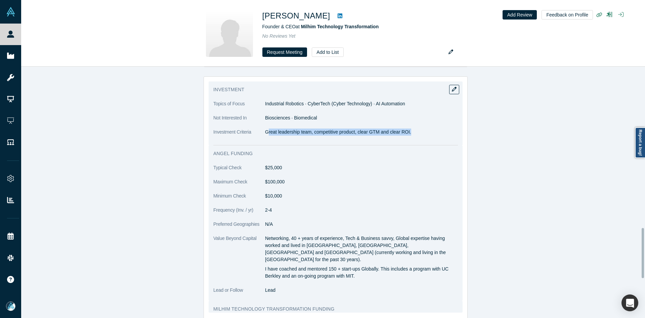
drag, startPoint x: 266, startPoint y: 132, endPoint x: 423, endPoint y: 139, distance: 157.1
click at [423, 139] on dl "Topics of Focus Industrial Robotics · CyberTech (Cyber Technology) · AI Automat…" at bounding box center [335, 121] width 245 height 42
copy p "reat leadership team, competitive product, clear GTM and clear ROI."
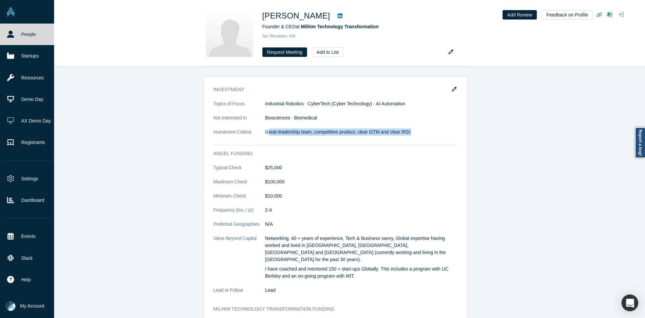
click at [5, 30] on link "People" at bounding box center [29, 35] width 59 height 22
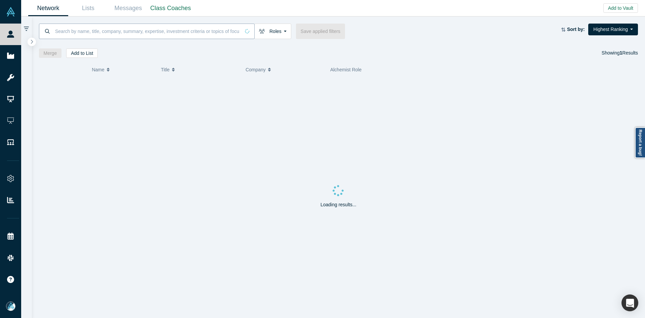
click at [139, 31] on input at bounding box center [147, 31] width 186 height 16
paste input "[PERSON_NAME]"
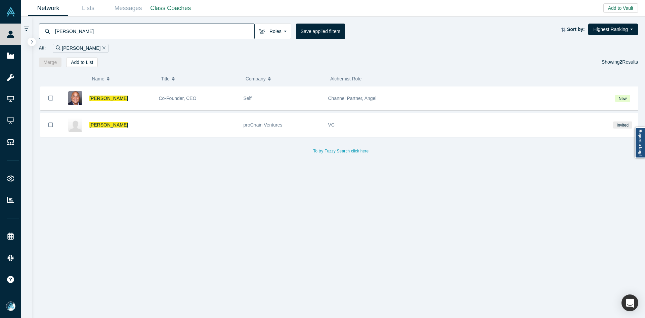
type input "[PERSON_NAME]"
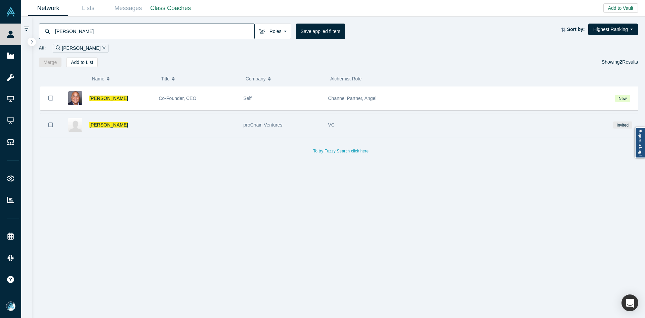
click at [50, 124] on icon "Bookmark" at bounding box center [50, 125] width 5 height 6
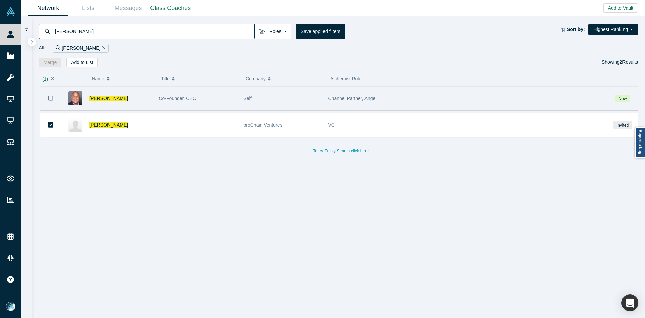
click at [51, 98] on icon "Bookmark" at bounding box center [50, 98] width 5 height 6
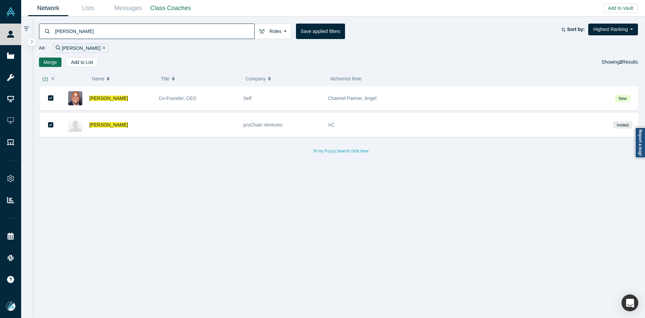
click at [55, 60] on button "Merge" at bounding box center [50, 61] width 23 height 9
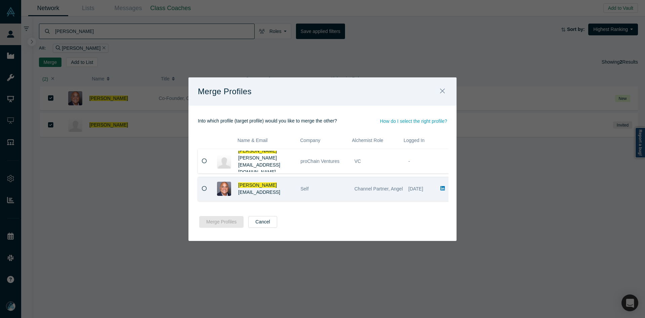
click at [249, 190] on span "[EMAIL_ADDRESS]" at bounding box center [259, 191] width 42 height 5
click at [219, 222] on button "Merge Profiles" at bounding box center [221, 222] width 44 height 12
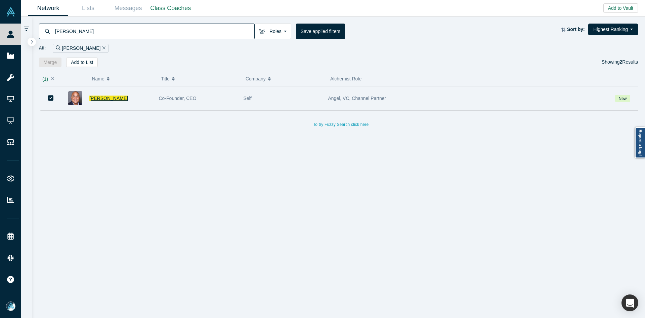
click at [119, 98] on span "[PERSON_NAME]" at bounding box center [108, 97] width 39 height 5
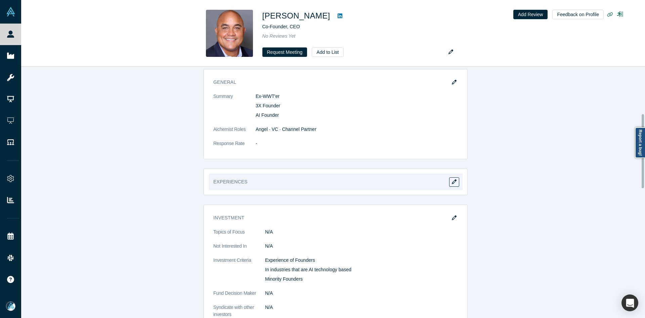
scroll to position [34, 0]
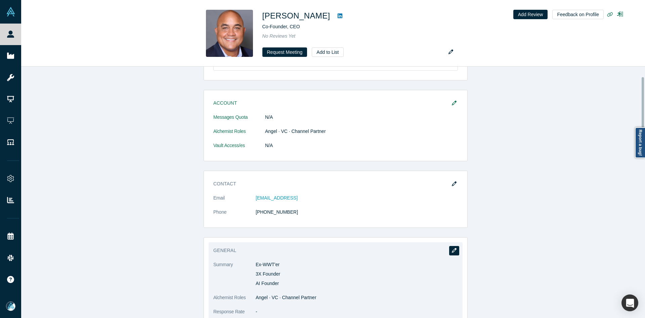
click at [454, 251] on icon "button" at bounding box center [454, 250] width 5 height 5
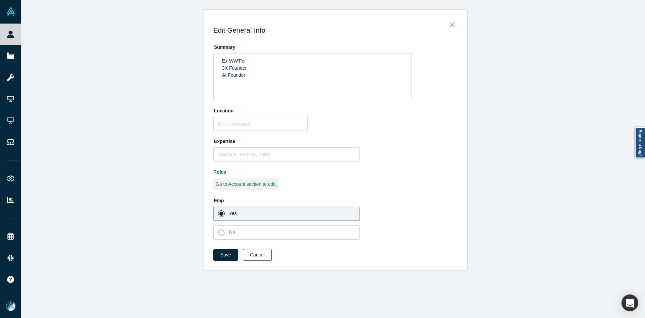
click at [252, 257] on button "Cancel" at bounding box center [257, 255] width 29 height 12
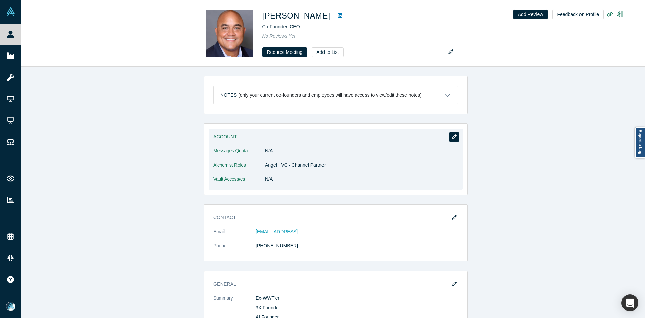
click at [451, 139] on button "button" at bounding box center [454, 136] width 10 height 9
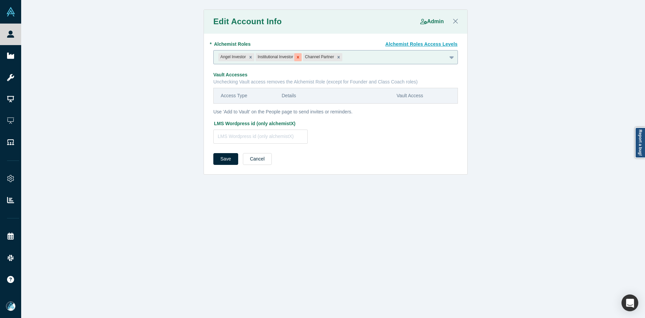
click at [297, 58] on icon "Remove Institutional Investor" at bounding box center [298, 57] width 2 height 2
click at [229, 156] on button "Save" at bounding box center [225, 159] width 25 height 12
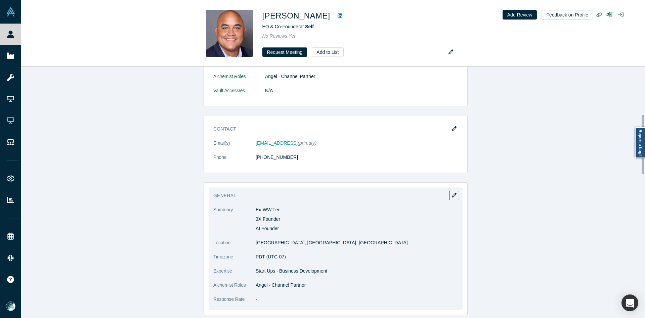
scroll to position [202, 0]
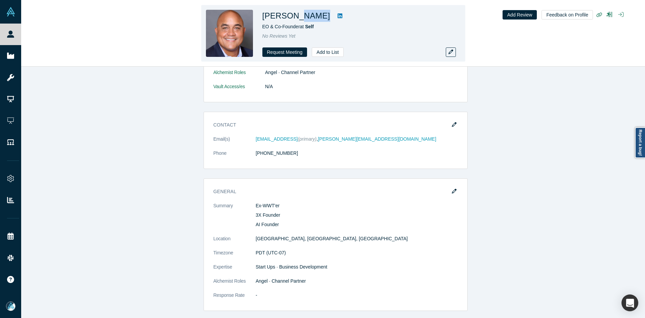
copy div "[PERSON_NAME]"
drag, startPoint x: 329, startPoint y: 15, endPoint x: 321, endPoint y: 0, distance: 17.1
click at [296, 18] on div "[PERSON_NAME]" at bounding box center [357, 16] width 188 height 12
drag, startPoint x: 298, startPoint y: 28, endPoint x: 263, endPoint y: 29, distance: 35.0
click at [263, 29] on span "EO & Co-Founder at Self" at bounding box center [288, 26] width 51 height 5
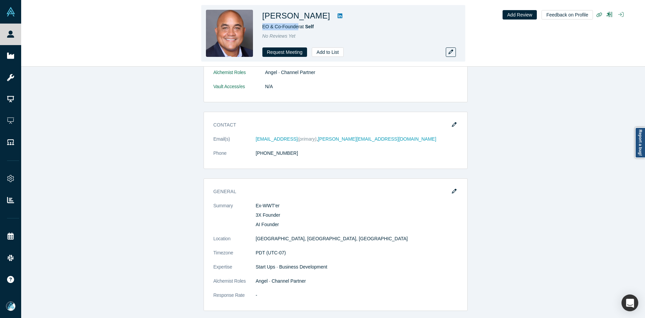
copy span "EO & Co-Founde"
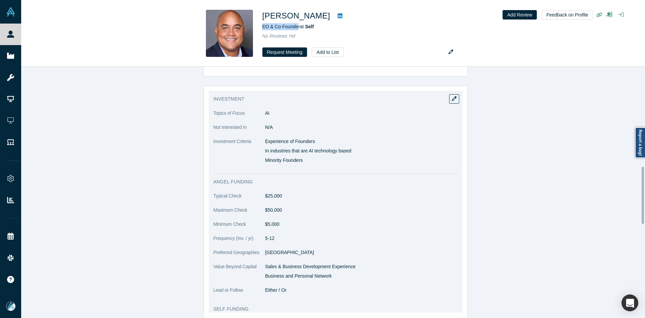
scroll to position [571, 0]
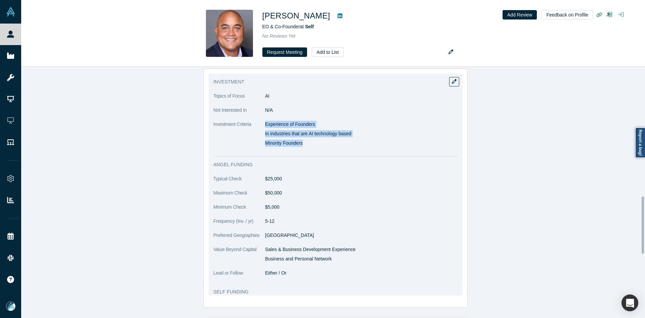
copy dl "Experience of Founders In industries that are AI technology based Minority Foun…"
drag, startPoint x: 290, startPoint y: 142, endPoint x: 262, endPoint y: 125, distance: 33.0
click at [262, 125] on dl "Topics of Focus AI Not Interested In N/A Investment Criteria Experience of Foun…" at bounding box center [335, 122] width 245 height 61
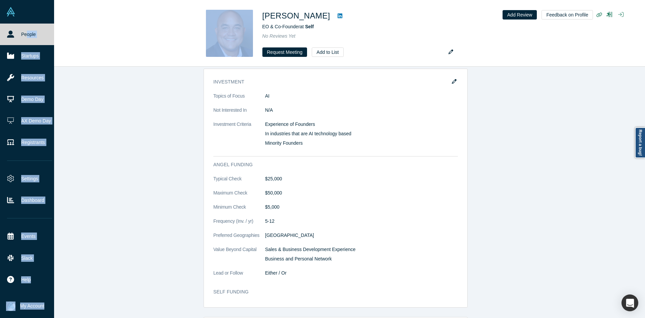
click at [21, 33] on div "People Startups Resources Demo Day AX Demo Day Registrants Settings Dashboard E…" at bounding box center [322, 159] width 645 height 318
click at [20, 33] on link "People" at bounding box center [29, 35] width 59 height 22
